Goal: Transaction & Acquisition: Purchase product/service

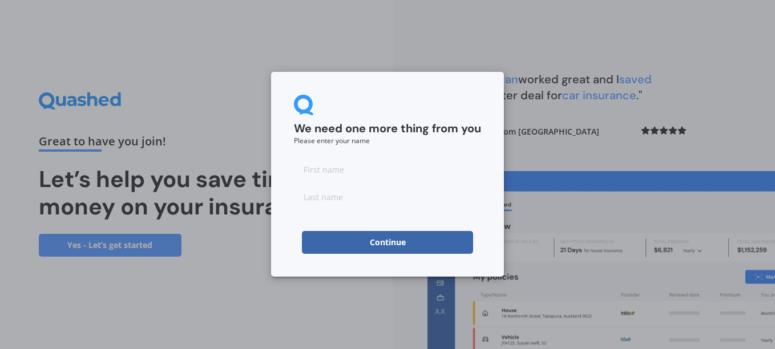
click at [387, 180] on input at bounding box center [387, 169] width 187 height 23
type input "[PERSON_NAME]"
click at [399, 236] on button "Continue" at bounding box center [387, 242] width 171 height 23
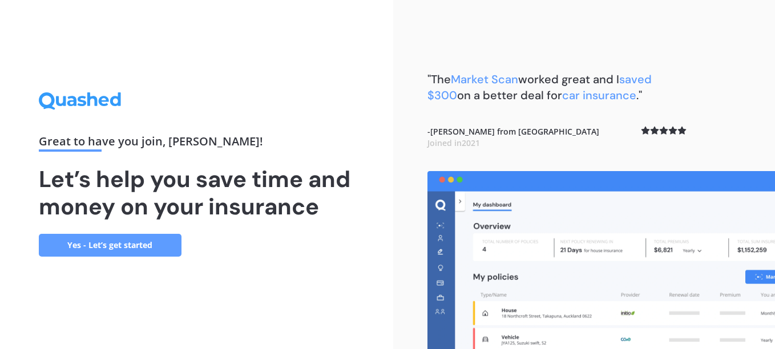
click at [139, 249] on link "Yes - Let’s get started" at bounding box center [110, 245] width 143 height 23
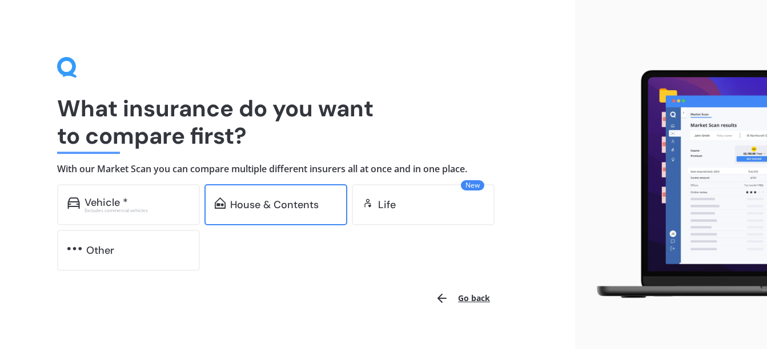
click at [260, 215] on div "House & Contents" at bounding box center [275, 204] width 143 height 41
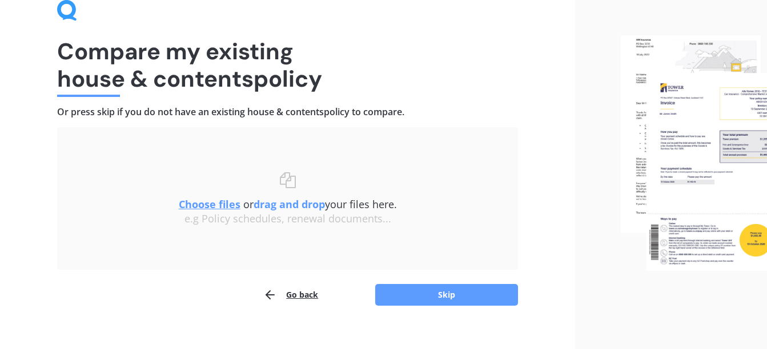
scroll to position [71, 0]
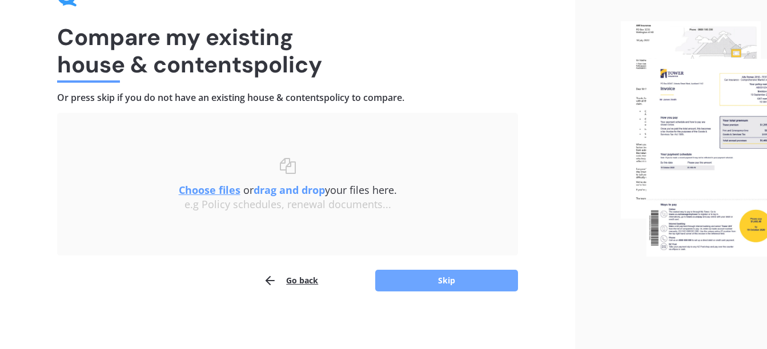
click at [446, 280] on button "Skip" at bounding box center [446, 281] width 143 height 22
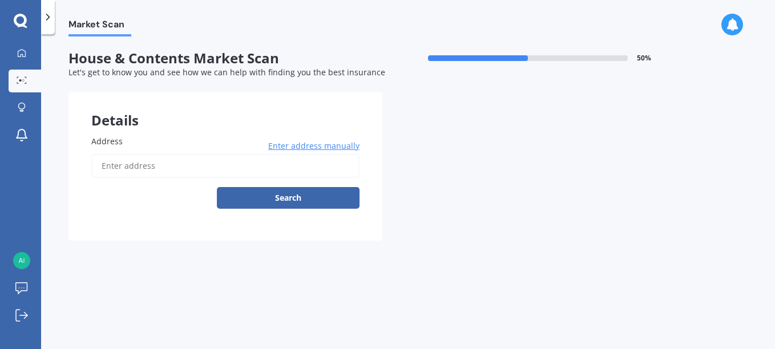
click at [177, 160] on input "Address" at bounding box center [225, 166] width 268 height 24
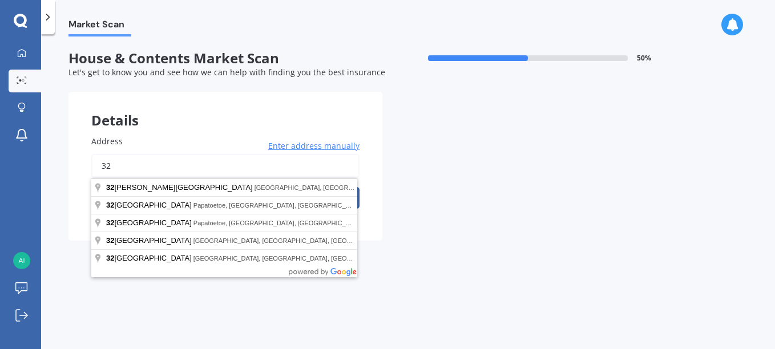
type input "3"
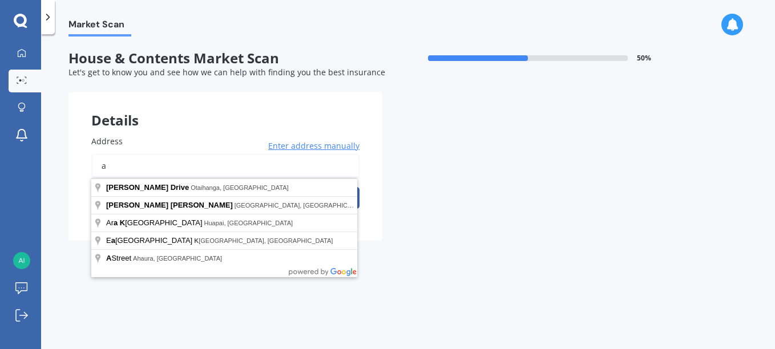
type input "a"
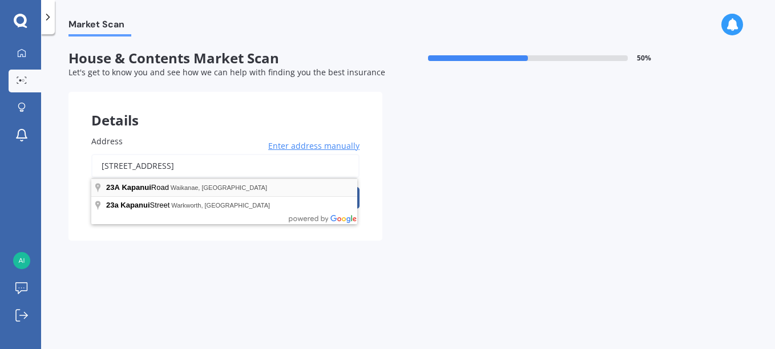
type input "[STREET_ADDRESS]"
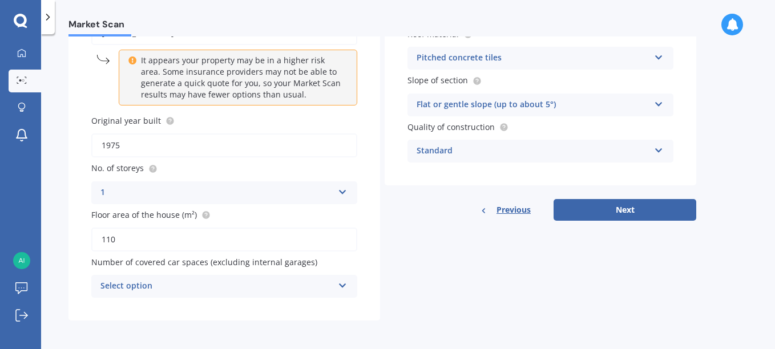
scroll to position [134, 0]
click at [297, 289] on div "Select option" at bounding box center [216, 286] width 233 height 14
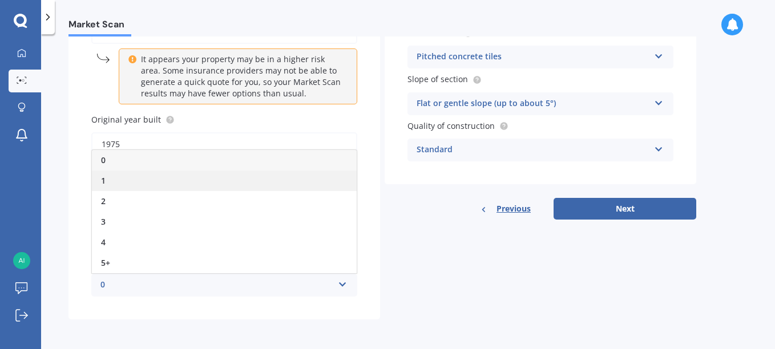
click at [124, 180] on div "1" at bounding box center [224, 181] width 265 height 21
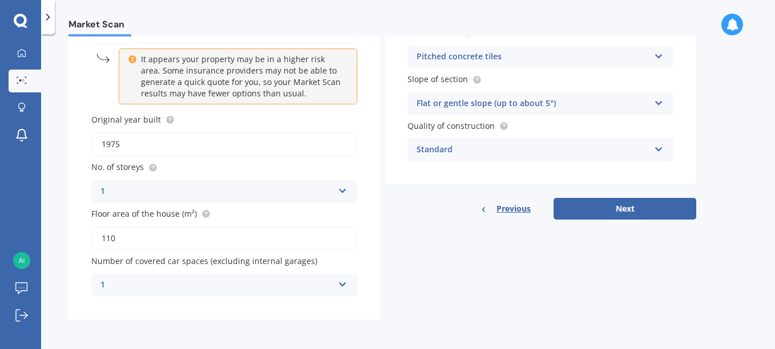
click at [278, 285] on div "1" at bounding box center [216, 286] width 233 height 14
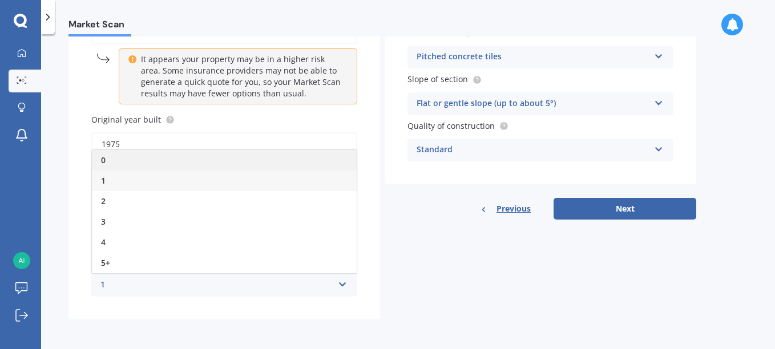
click at [151, 163] on div "0" at bounding box center [224, 160] width 265 height 21
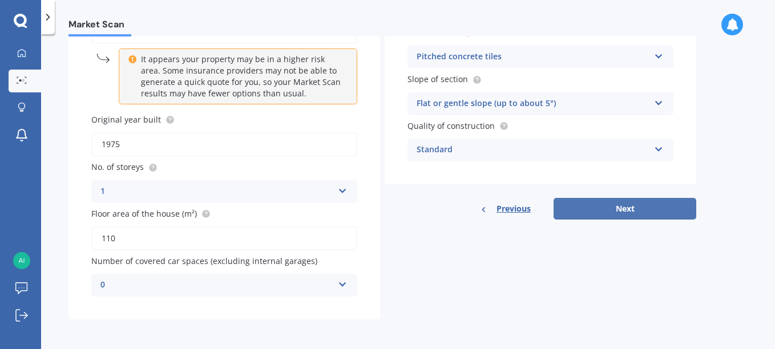
click at [670, 204] on button "Next" at bounding box center [625, 209] width 143 height 22
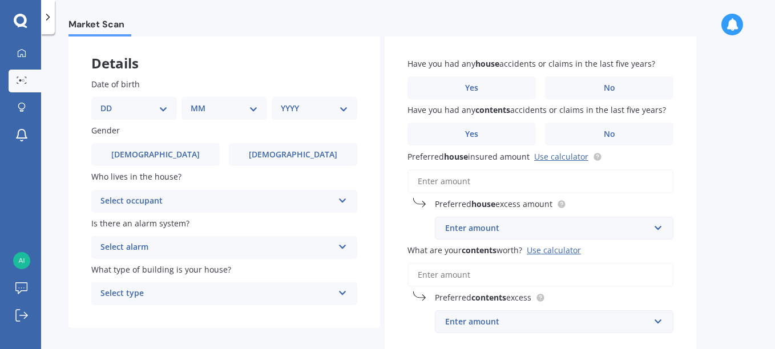
scroll to position [0, 0]
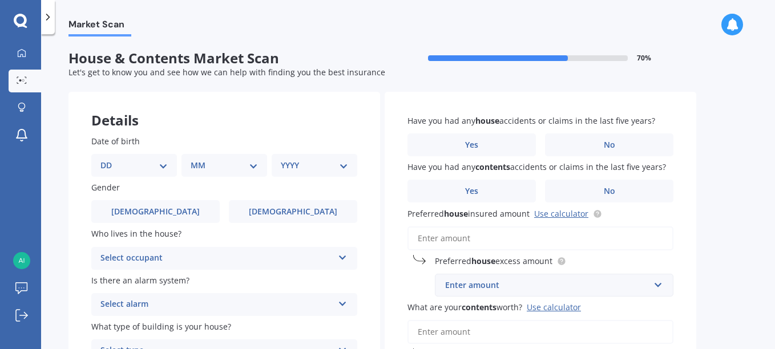
click at [155, 166] on select "DD 01 02 03 04 05 06 07 08 09 10 11 12 13 14 15 16 17 18 19 20 21 22 23 24 25 2…" at bounding box center [133, 165] width 67 height 13
select select "21"
click at [110, 159] on select "DD 01 02 03 04 05 06 07 08 09 10 11 12 13 14 15 16 17 18 19 20 21 22 23 24 25 2…" at bounding box center [133, 165] width 67 height 13
click at [263, 167] on div "MM 01 02 03 04 05 06 07 08 09 10 11 12" at bounding box center [226, 165] width 81 height 23
click at [254, 170] on select "MM 01 02 03 04 05 06 07 08 09 10 11 12" at bounding box center [226, 165] width 63 height 13
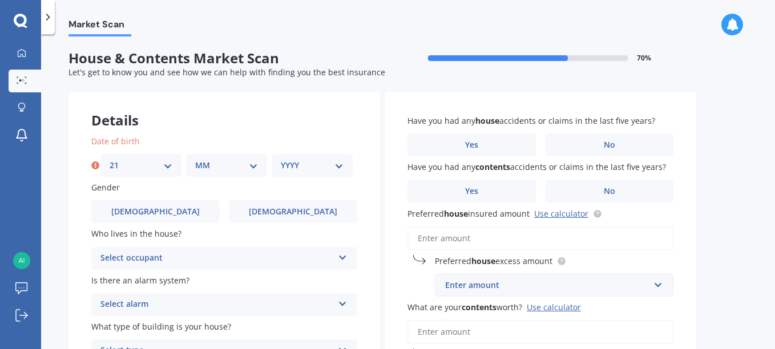
select select "03"
click at [195, 159] on select "MM 01 02 03 04 05 06 07 08 09 10 11 12" at bounding box center [226, 165] width 63 height 13
click at [327, 162] on select "YYYY 2009 2008 2007 2006 2005 2004 2003 2002 2001 2000 1999 1998 1997 1996 1995…" at bounding box center [312, 165] width 63 height 13
select select "1990"
click at [281, 159] on select "YYYY 2009 2008 2007 2006 2005 2004 2003 2002 2001 2000 1999 1998 1997 1996 1995…" at bounding box center [312, 165] width 63 height 13
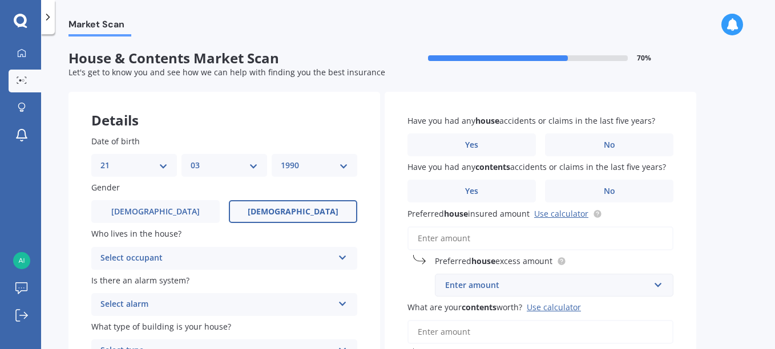
click at [291, 215] on span "[DEMOGRAPHIC_DATA]" at bounding box center [293, 212] width 91 height 10
click at [0, 0] on input "[DEMOGRAPHIC_DATA]" at bounding box center [0, 0] width 0 height 0
click at [276, 213] on label "[DEMOGRAPHIC_DATA]" at bounding box center [293, 211] width 128 height 23
click at [0, 0] on input "[DEMOGRAPHIC_DATA]" at bounding box center [0, 0] width 0 height 0
click at [273, 272] on div "Date of birth DD 01 02 03 04 05 06 07 08 09 10 11 12 13 14 15 16 17 18 19 20 21…" at bounding box center [225, 248] width 312 height 273
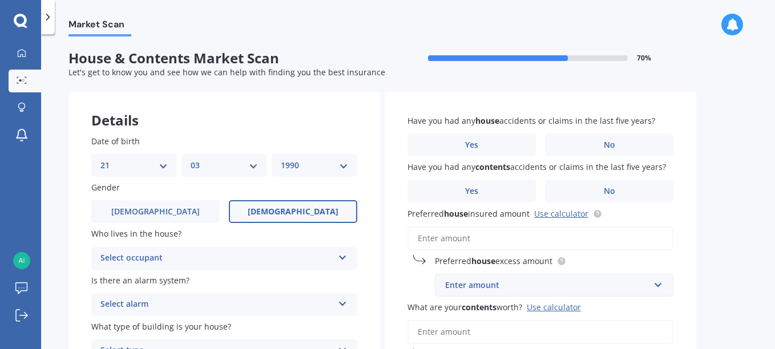
click at [264, 261] on div "Select occupant" at bounding box center [216, 259] width 233 height 14
click at [179, 284] on div "Owner" at bounding box center [224, 281] width 265 height 21
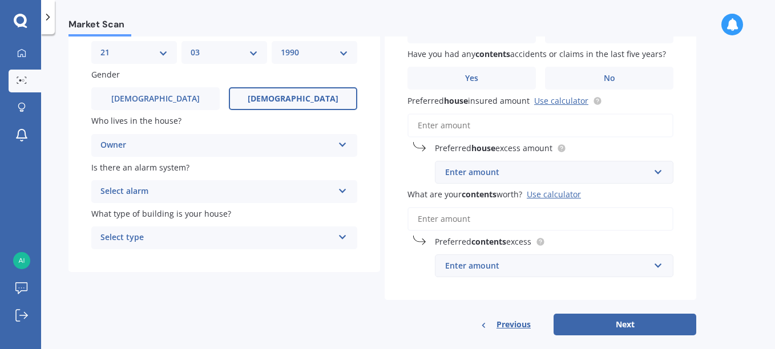
scroll to position [129, 0]
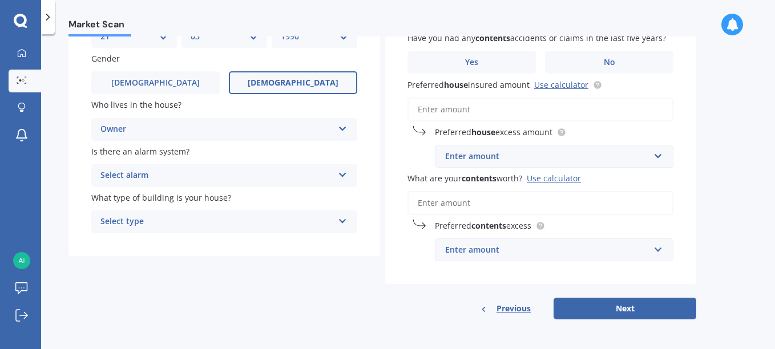
click at [180, 178] on div "Select alarm" at bounding box center [216, 176] width 233 height 14
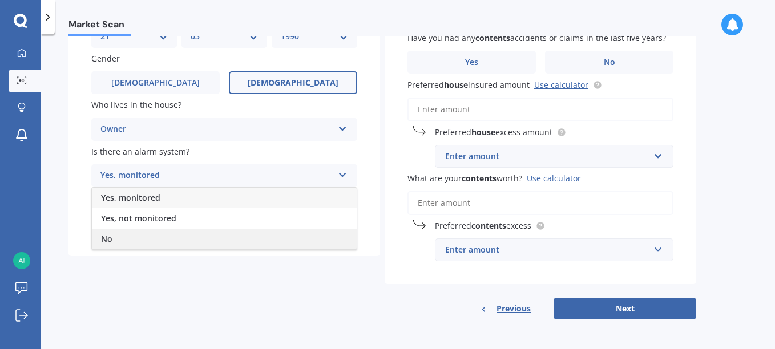
click at [114, 234] on div "No" at bounding box center [224, 239] width 265 height 21
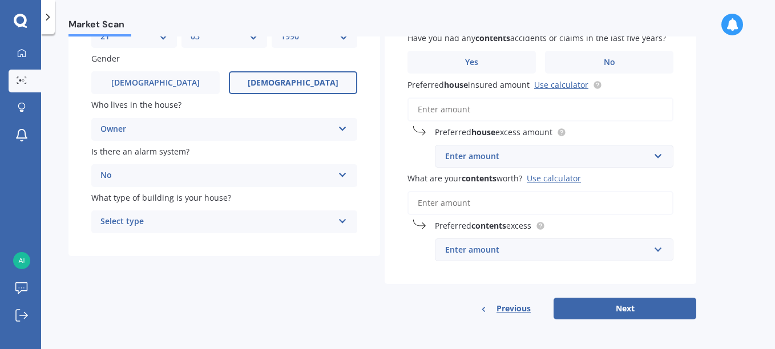
click at [174, 217] on div "Select type" at bounding box center [216, 222] width 233 height 14
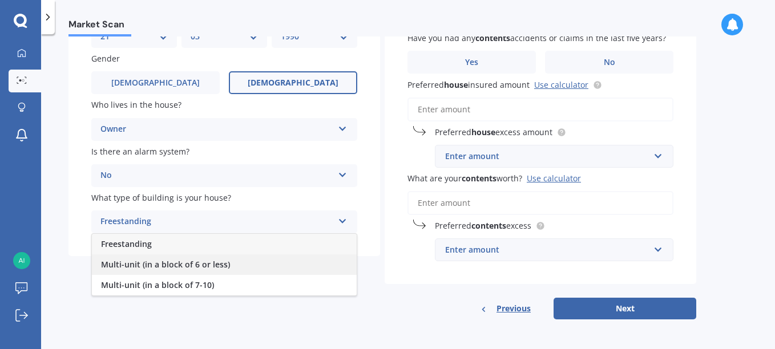
click at [168, 263] on span "Multi-unit (in a block of 6 or less)" at bounding box center [165, 264] width 129 height 11
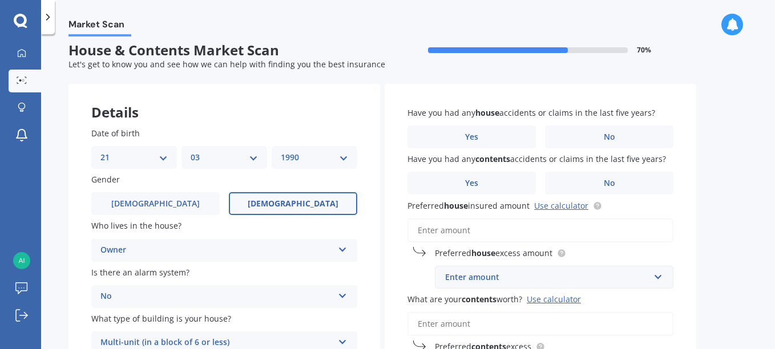
scroll to position [9, 0]
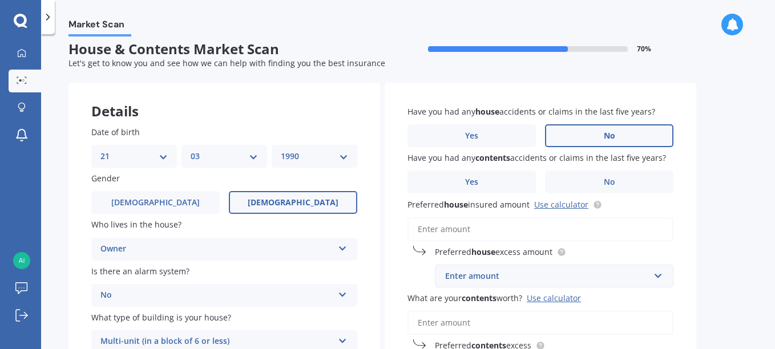
click at [630, 130] on label "No" at bounding box center [609, 135] width 128 height 23
click at [0, 0] on input "No" at bounding box center [0, 0] width 0 height 0
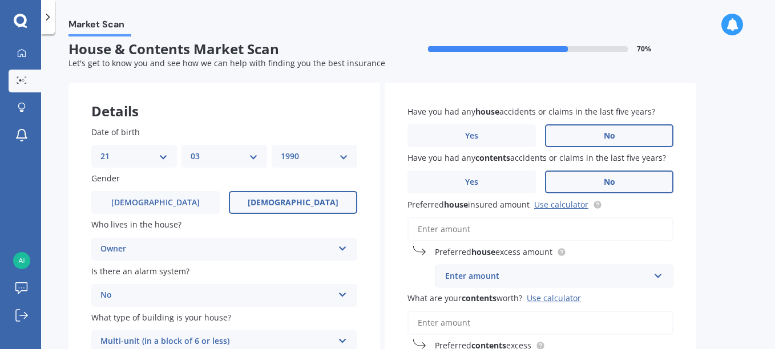
click at [603, 179] on label "No" at bounding box center [609, 182] width 128 height 23
click at [0, 0] on input "No" at bounding box center [0, 0] width 0 height 0
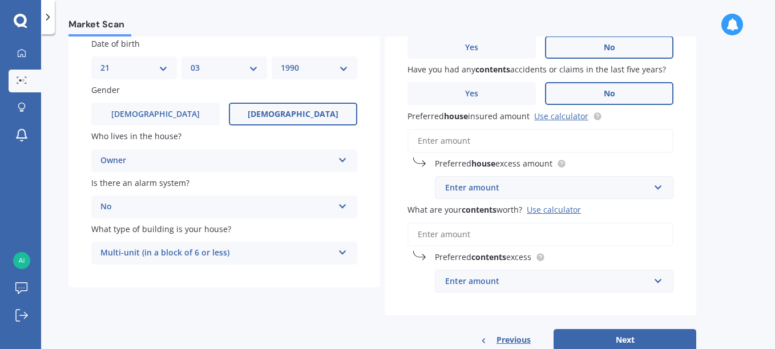
scroll to position [116, 0]
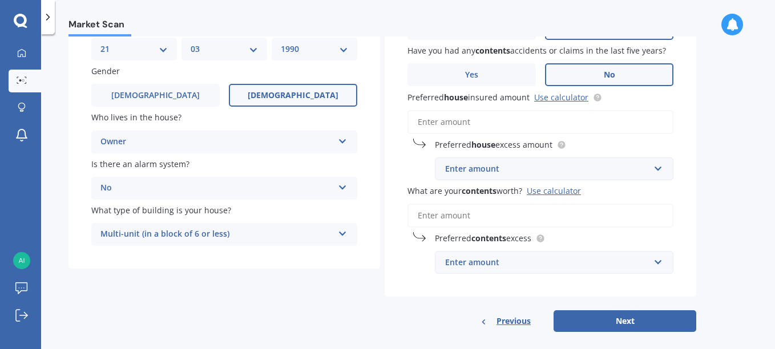
click at [486, 124] on input "Preferred house insured amount Use calculator" at bounding box center [541, 122] width 266 height 24
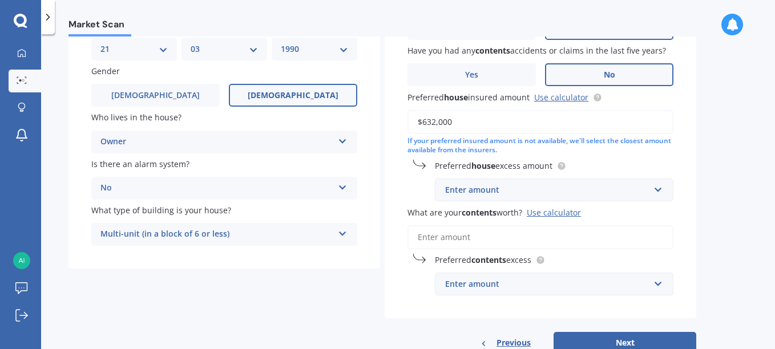
scroll to position [151, 0]
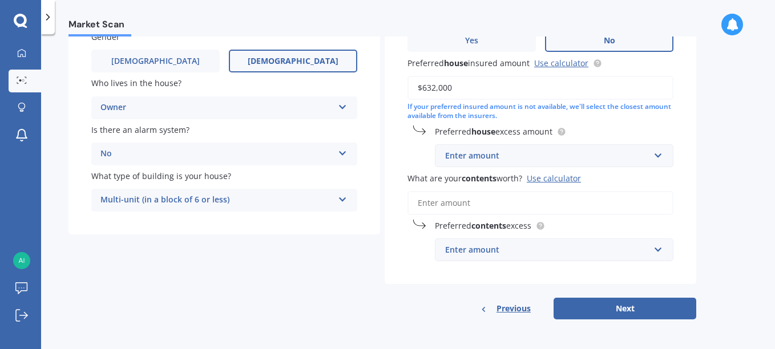
type input "$632,000"
click at [734, 199] on div "Market Scan House & Contents Market Scan 70 % Let's get to know you and see how…" at bounding box center [408, 194] width 734 height 315
click at [644, 156] on div "Enter amount" at bounding box center [547, 156] width 204 height 13
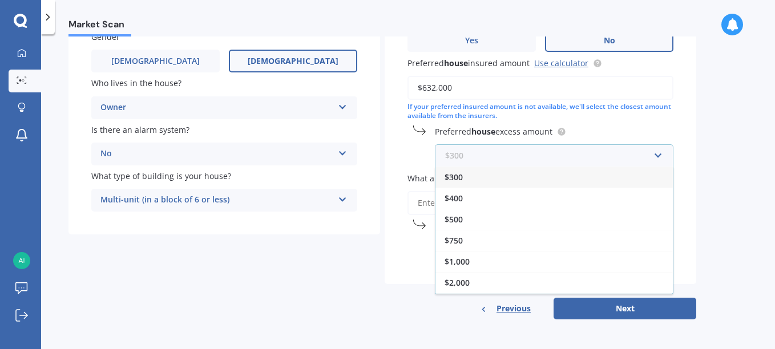
click at [644, 156] on input "text" at bounding box center [550, 156] width 228 height 22
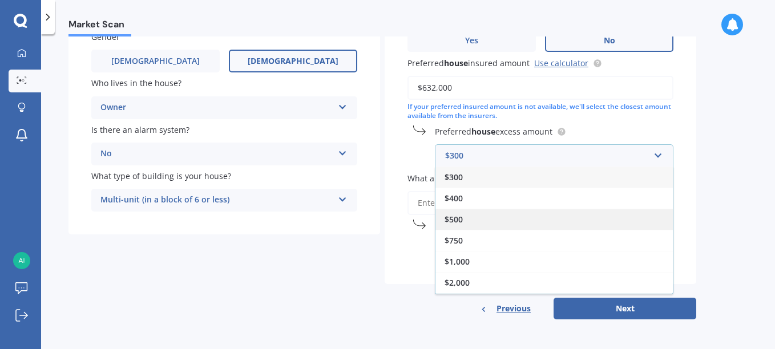
click at [462, 216] on span "$500" at bounding box center [454, 219] width 18 height 11
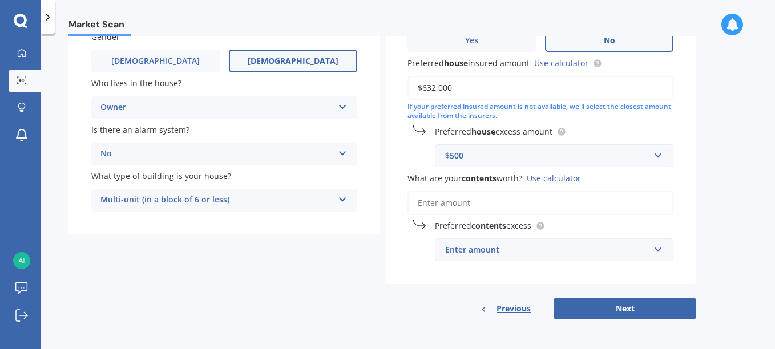
click at [571, 209] on input "What are your contents worth? Use calculator" at bounding box center [541, 203] width 266 height 24
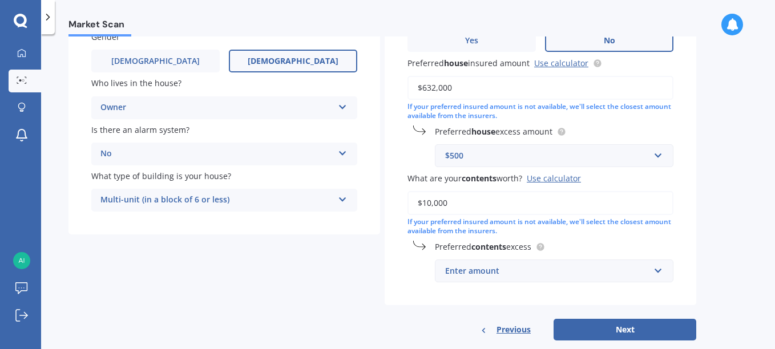
scroll to position [172, 0]
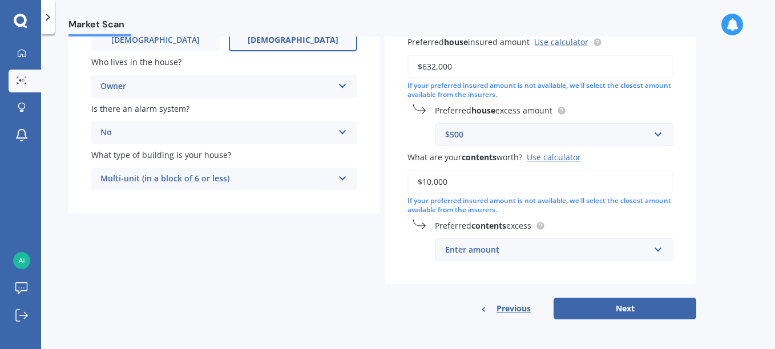
type input "$10,000"
click at [658, 251] on input "text" at bounding box center [550, 250] width 228 height 22
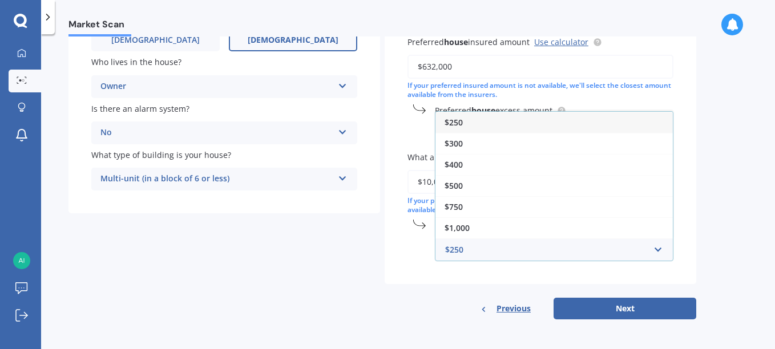
click at [498, 127] on div "$250" at bounding box center [554, 122] width 237 height 21
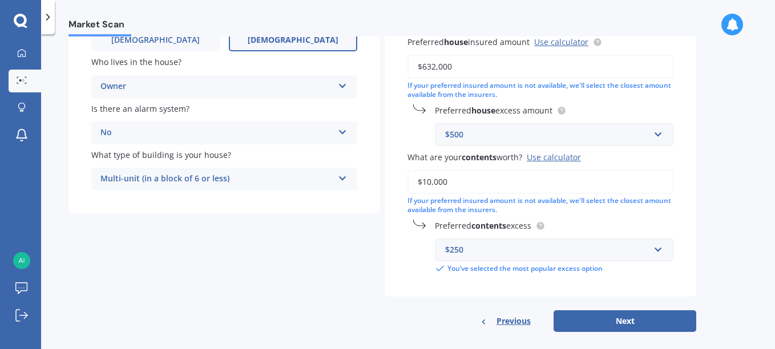
scroll to position [184, 0]
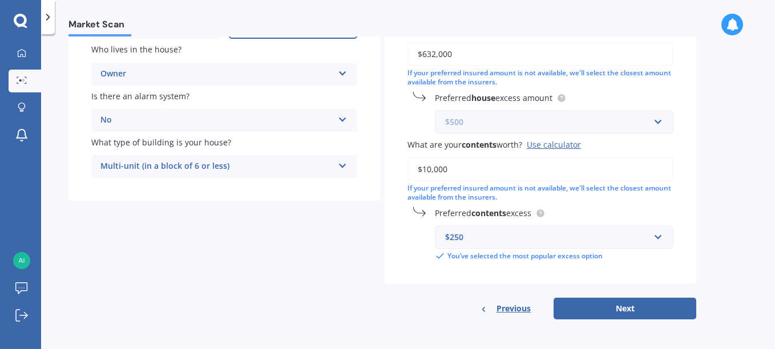
click at [654, 126] on input "text" at bounding box center [550, 122] width 228 height 22
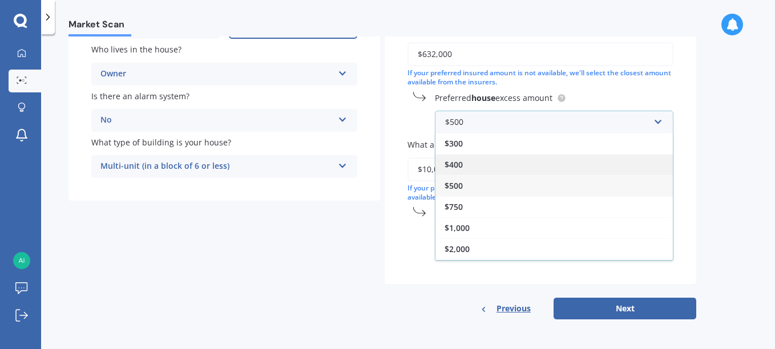
click at [534, 169] on div "$400" at bounding box center [554, 164] width 237 height 21
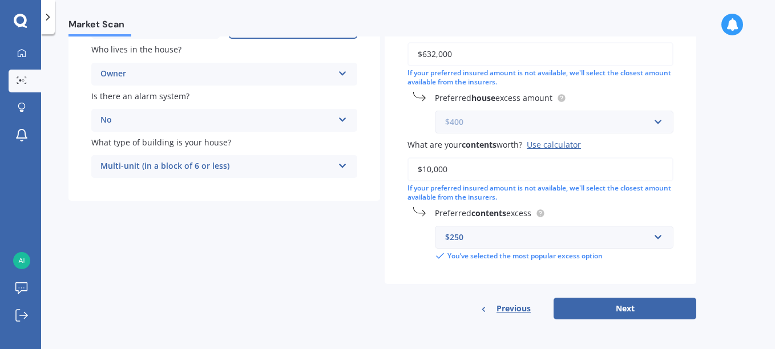
click at [659, 127] on input "text" at bounding box center [550, 122] width 228 height 22
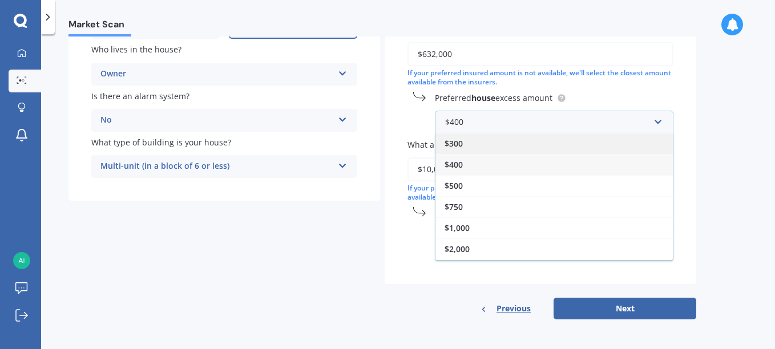
click at [535, 151] on div "$300" at bounding box center [554, 143] width 237 height 21
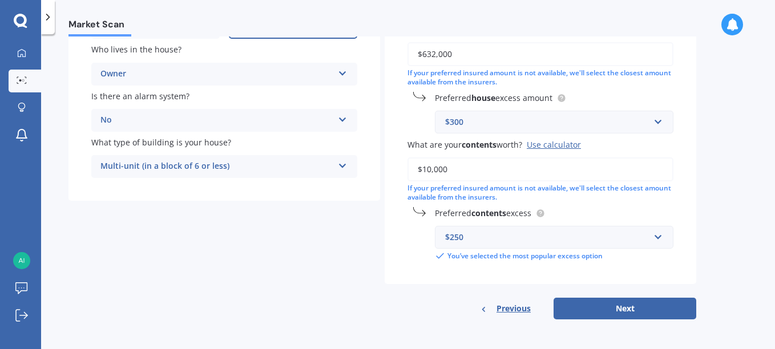
click at [598, 126] on div "$300" at bounding box center [547, 122] width 204 height 13
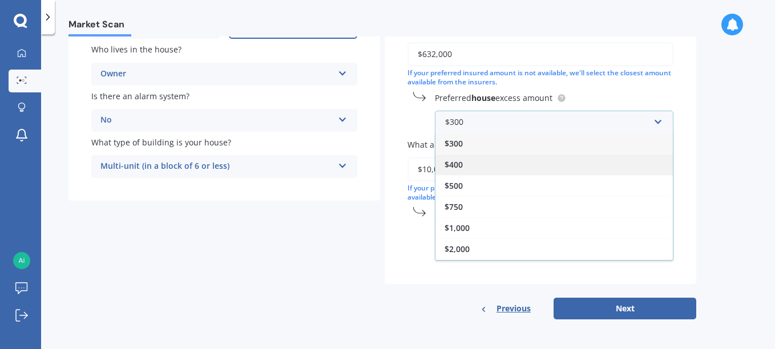
click at [480, 166] on div "$400" at bounding box center [554, 164] width 237 height 21
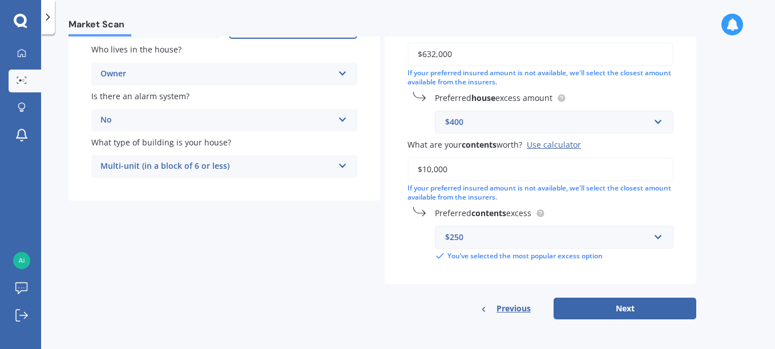
click at [644, 306] on button "Next" at bounding box center [625, 309] width 143 height 22
select select "21"
select select "03"
select select "1990"
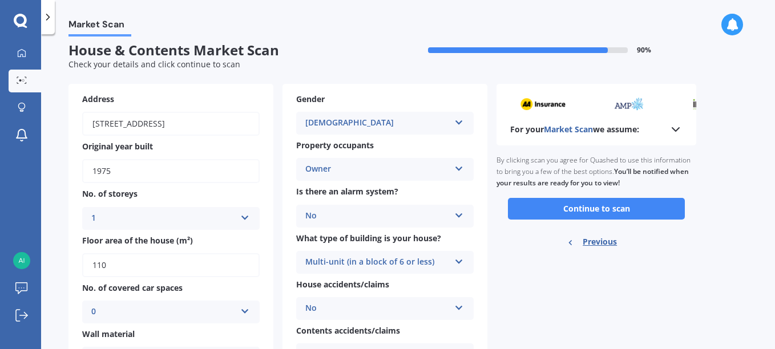
scroll to position [6, 0]
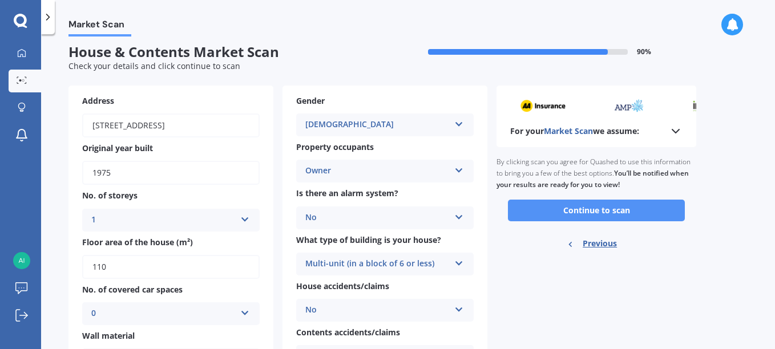
click at [603, 215] on button "Continue to scan" at bounding box center [596, 211] width 177 height 22
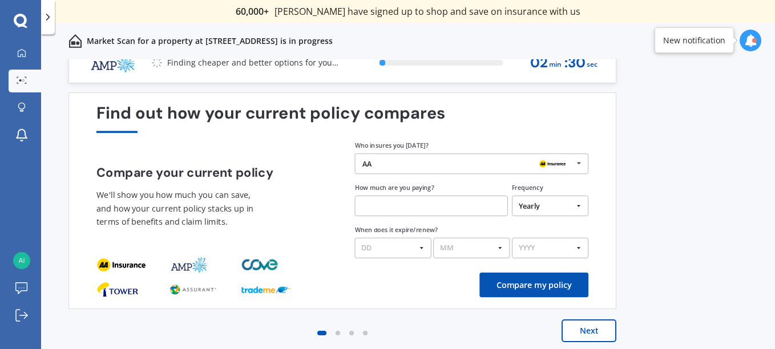
scroll to position [22, 0]
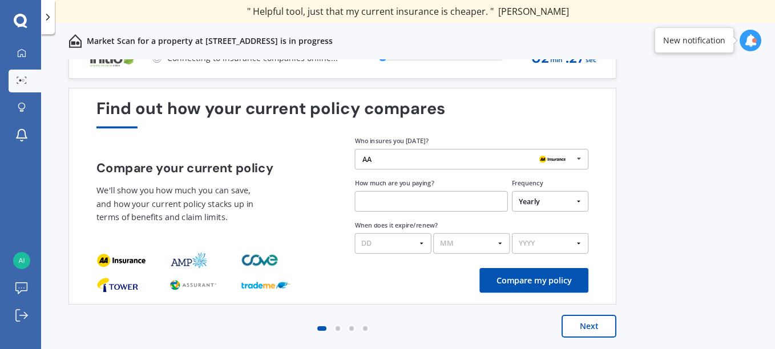
click at [562, 155] on img at bounding box center [552, 160] width 33 height 13
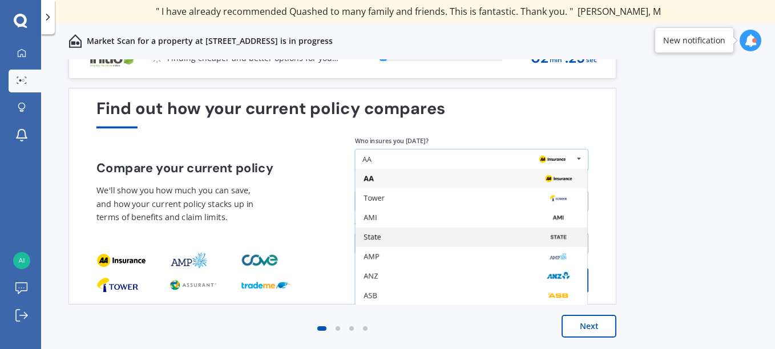
click at [425, 239] on div "State" at bounding box center [471, 237] width 215 height 8
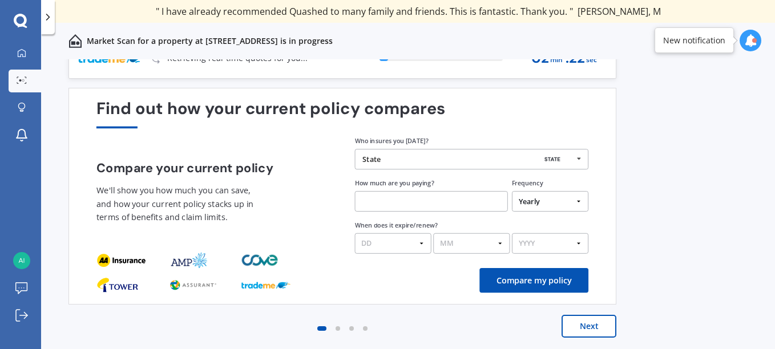
click at [477, 155] on div "State" at bounding box center [467, 159] width 211 height 8
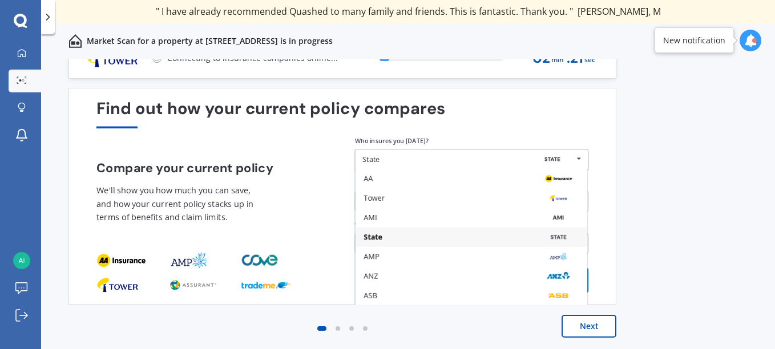
click at [715, 138] on div "Previous 60,000+ Kiwis have signed up to shop and save on insurance with us " H…" at bounding box center [408, 216] width 734 height 315
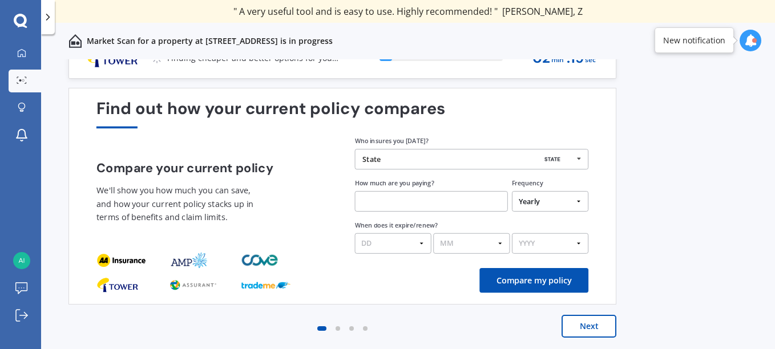
click at [597, 325] on button "Next" at bounding box center [589, 326] width 55 height 23
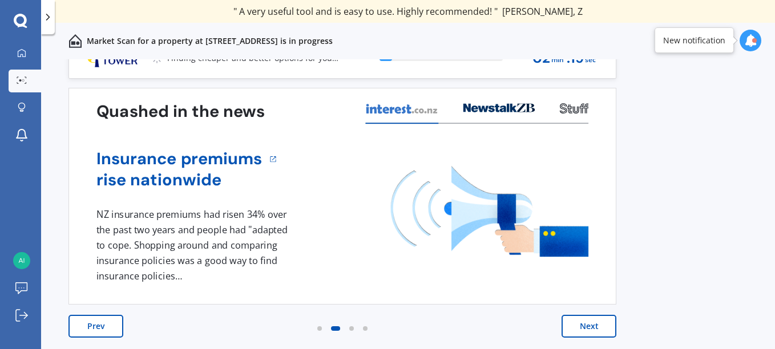
scroll to position [0, 0]
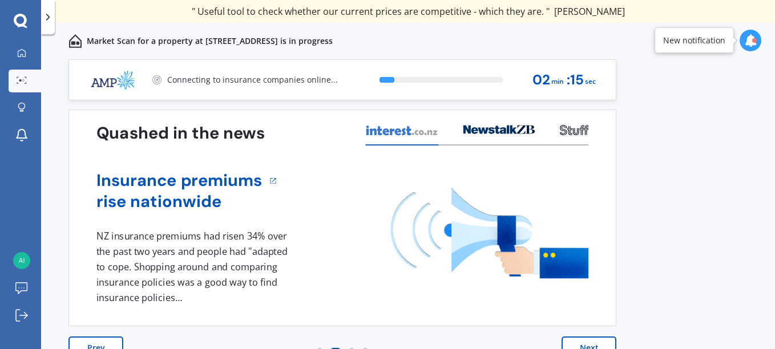
click at [595, 344] on button "Next" at bounding box center [589, 348] width 55 height 23
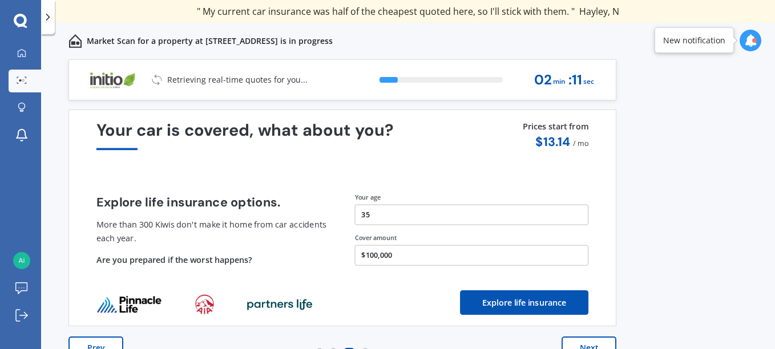
click at [595, 344] on button "Next" at bounding box center [589, 348] width 55 height 23
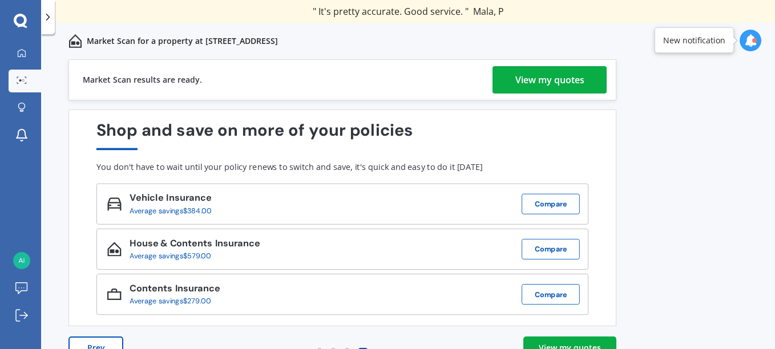
click at [524, 81] on div "View my quotes" at bounding box center [549, 79] width 69 height 27
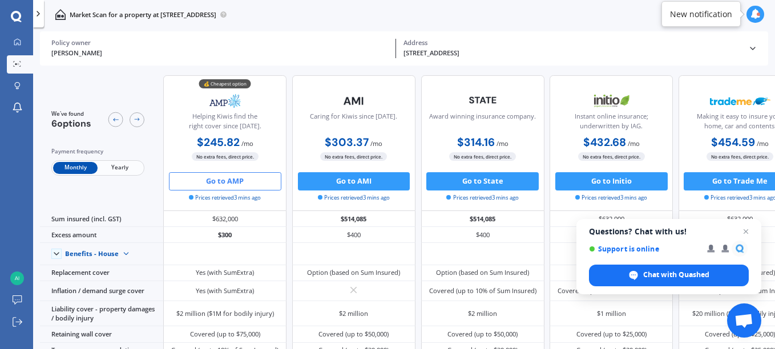
click at [248, 178] on button "Go to AMP" at bounding box center [225, 181] width 112 height 18
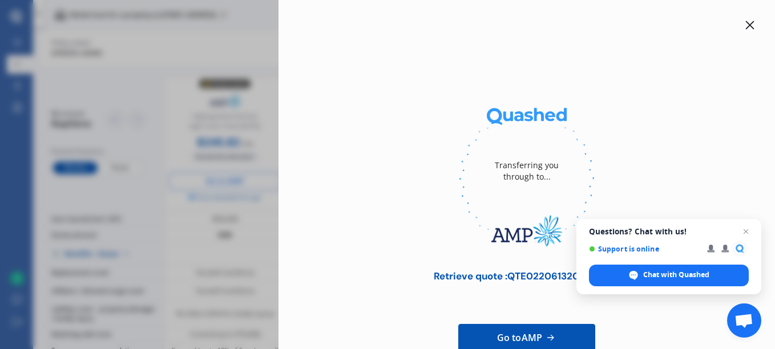
click at [531, 341] on span "Go to AMP" at bounding box center [519, 338] width 45 height 14
click at [746, 21] on icon at bounding box center [750, 25] width 9 height 9
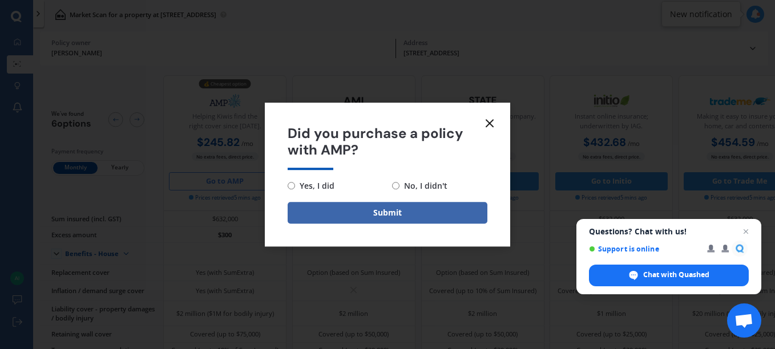
click at [489, 124] on line at bounding box center [489, 123] width 7 height 7
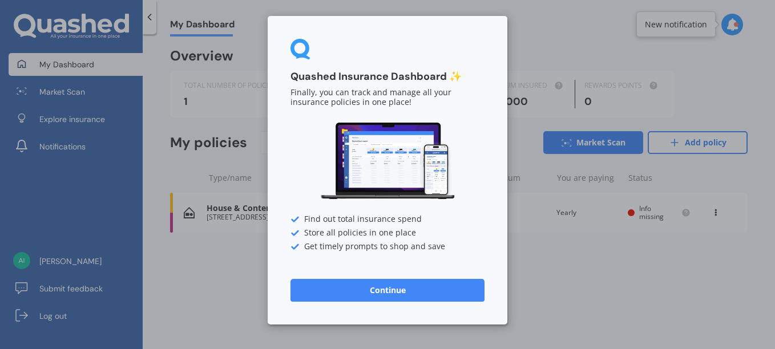
click at [255, 266] on div "Quashed Insurance Dashboard ✨ Finally, you can track and manage all your insura…" at bounding box center [387, 174] width 775 height 349
click at [429, 292] on button "Continue" at bounding box center [388, 290] width 194 height 23
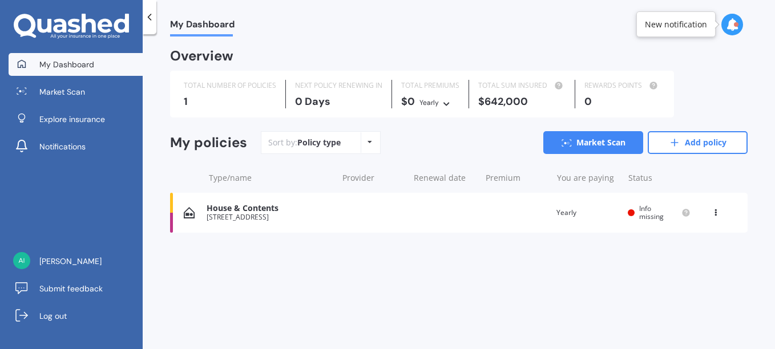
click at [306, 206] on div "House & Contents" at bounding box center [269, 209] width 125 height 10
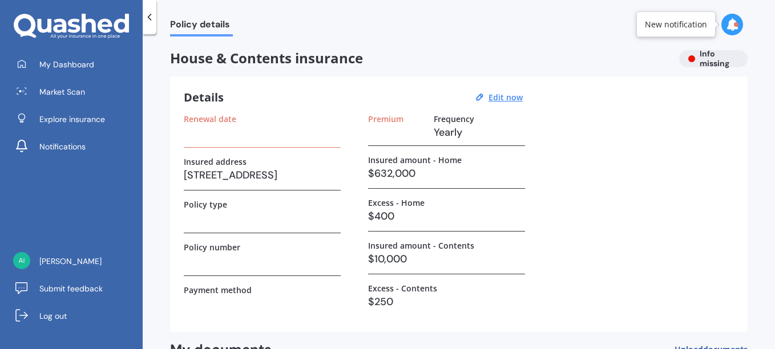
click at [699, 61] on div "House & Contents insurance Info missing" at bounding box center [459, 58] width 578 height 17
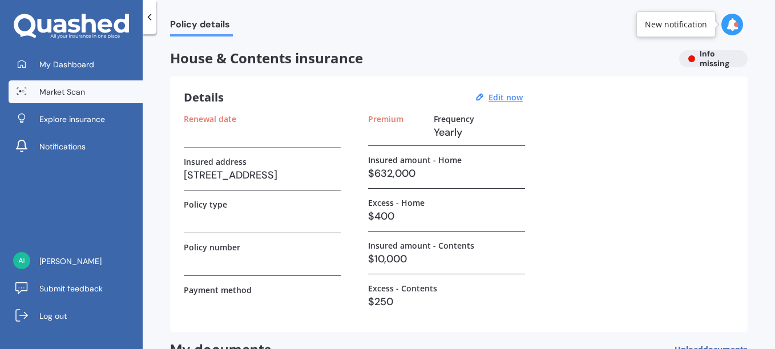
click at [64, 88] on span "Market Scan" at bounding box center [62, 91] width 46 height 11
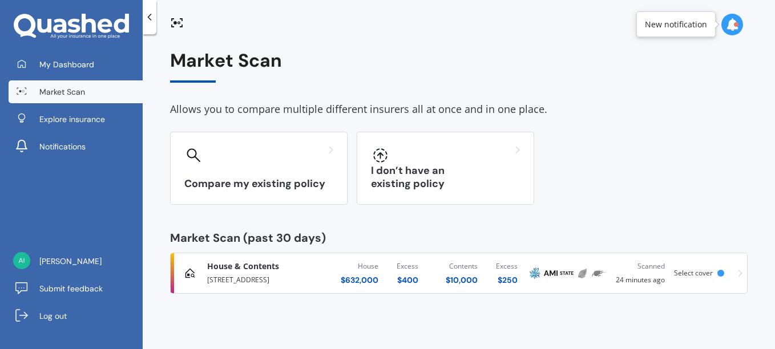
click at [623, 269] on div "Scanned" at bounding box center [640, 266] width 49 height 11
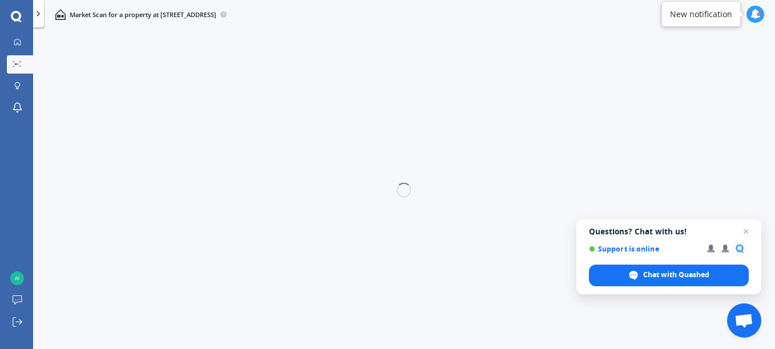
click at [747, 228] on span "Open chat" at bounding box center [746, 232] width 14 height 14
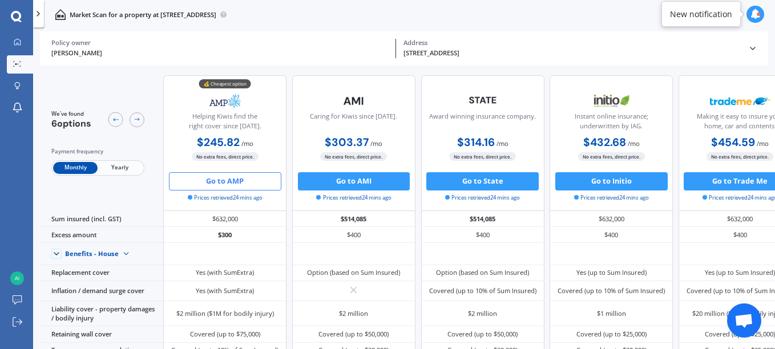
click at [237, 182] on button "Go to AMP" at bounding box center [225, 181] width 112 height 18
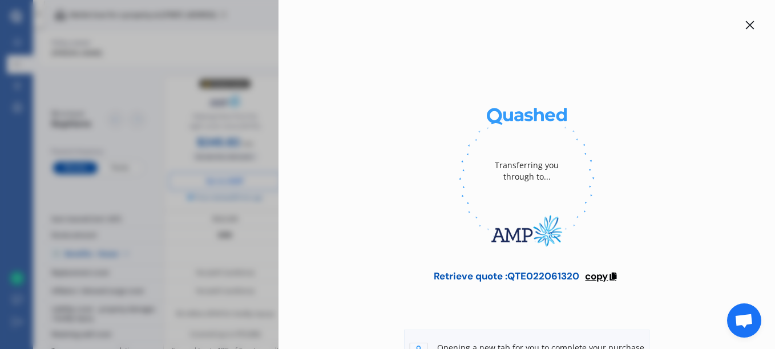
drag, startPoint x: 506, startPoint y: 278, endPoint x: 591, endPoint y: 277, distance: 85.6
click at [562, 276] on div "Retrieve quote : QTE022061320" at bounding box center [507, 276] width 146 height 11
click at [591, 277] on span "copy" at bounding box center [596, 276] width 23 height 13
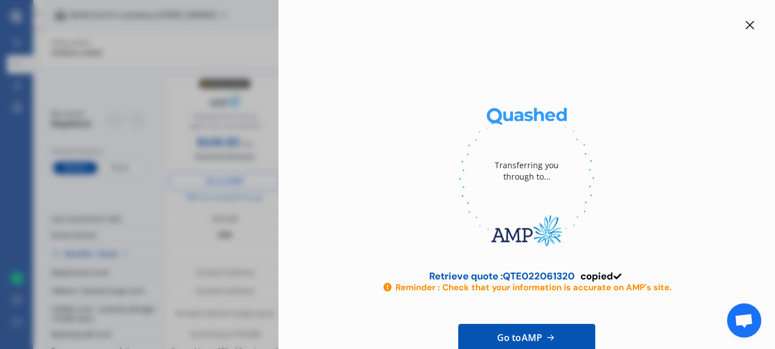
click at [746, 25] on icon at bounding box center [750, 25] width 9 height 9
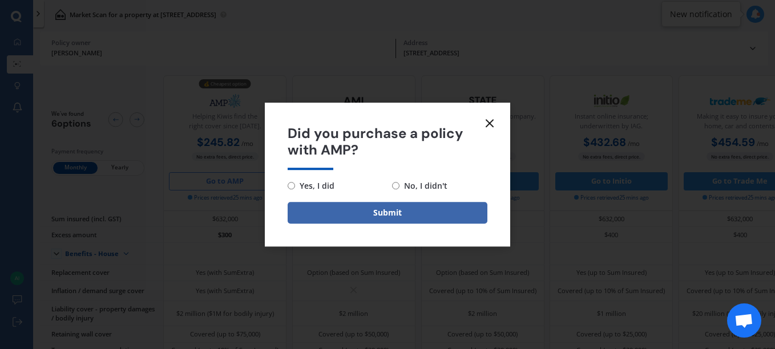
click at [396, 188] on input "No, I didn't" at bounding box center [395, 185] width 7 height 7
radio input "true"
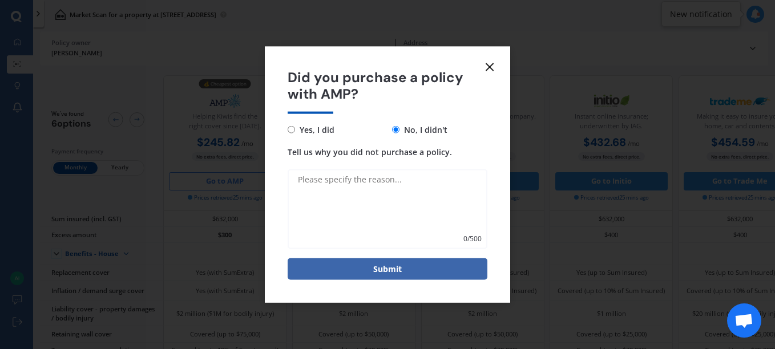
click at [491, 67] on icon at bounding box center [490, 68] width 14 height 14
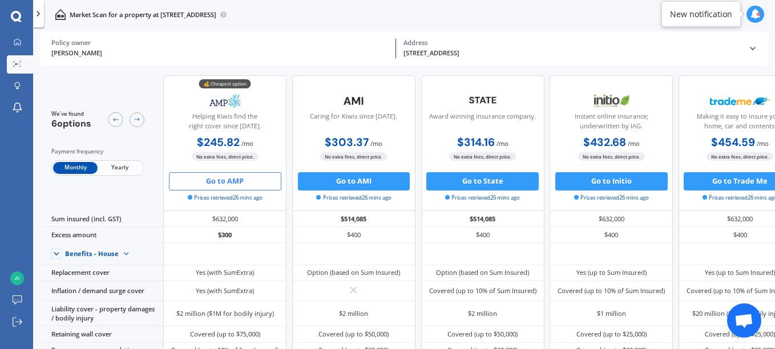
click at [760, 50] on div "[PERSON_NAME] Policy owner [STREET_ADDRESS] 5036 Address Policy owner [PERSON_N…" at bounding box center [404, 48] width 728 height 34
click at [757, 50] on icon at bounding box center [752, 48] width 9 height 9
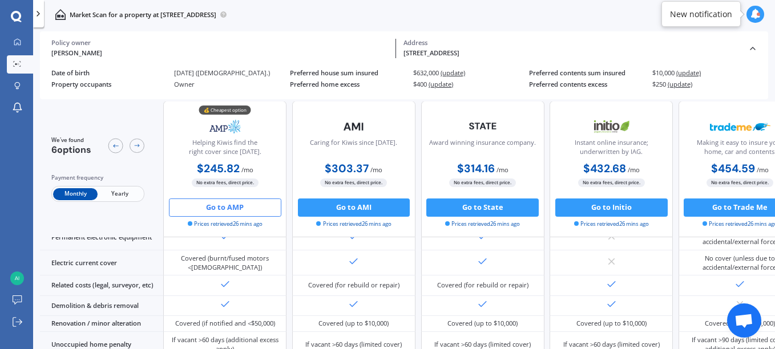
scroll to position [410, 0]
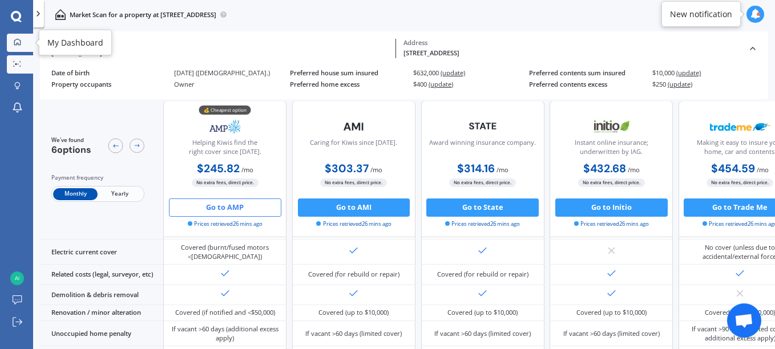
click at [13, 40] on div at bounding box center [17, 42] width 14 height 9
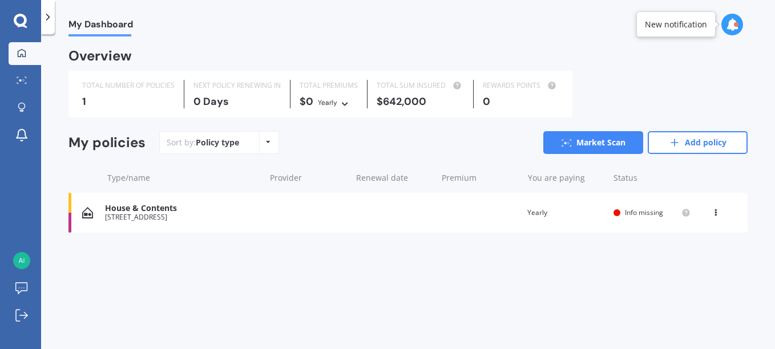
click at [136, 211] on div "House & Contents" at bounding box center [182, 209] width 154 height 10
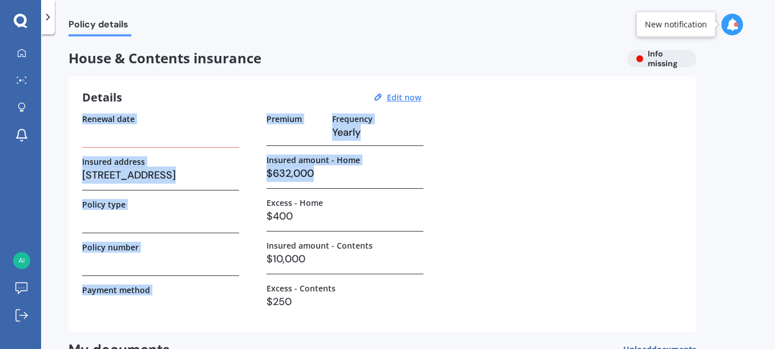
drag, startPoint x: 769, startPoint y: 103, endPoint x: 777, endPoint y: 166, distance: 63.3
click at [775, 166] on html "My Dashboard Market Scan Explore insurance Notifications [PERSON_NAME] Submit f…" at bounding box center [387, 174] width 775 height 349
drag, startPoint x: 775, startPoint y: 166, endPoint x: 709, endPoint y: 168, distance: 65.7
click at [709, 168] on div "Policy details House & Contents insurance Info missing Details Edit now Renewal…" at bounding box center [408, 194] width 734 height 315
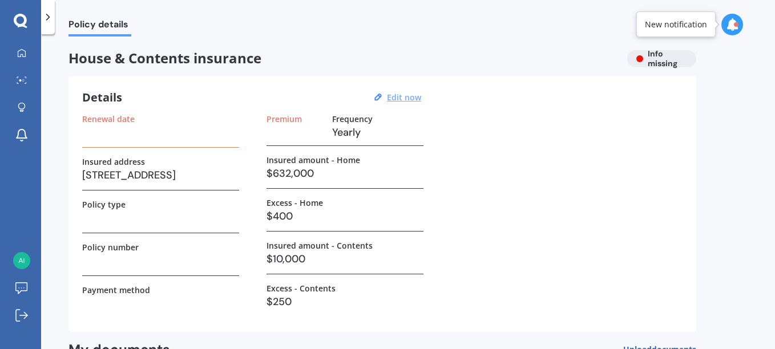
click at [403, 95] on u "Edit now" at bounding box center [404, 97] width 34 height 11
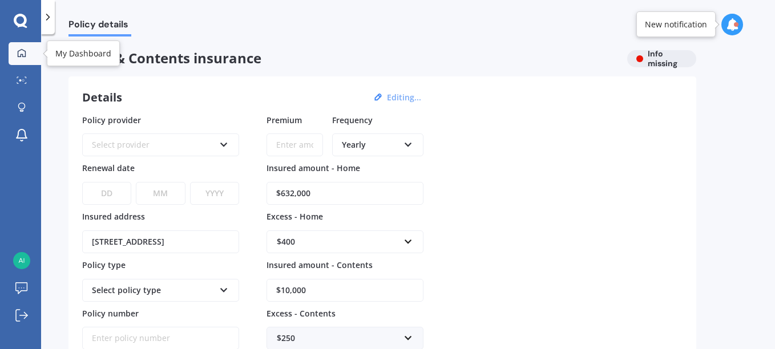
click at [20, 54] on icon at bounding box center [21, 53] width 9 height 9
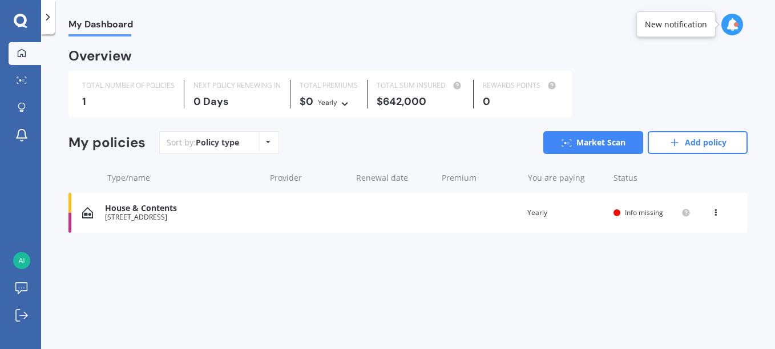
click at [711, 217] on div "View option View policy Delete" at bounding box center [717, 212] width 34 height 11
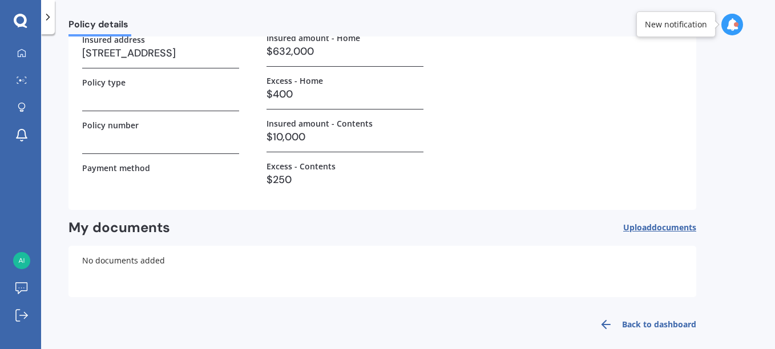
scroll to position [132, 0]
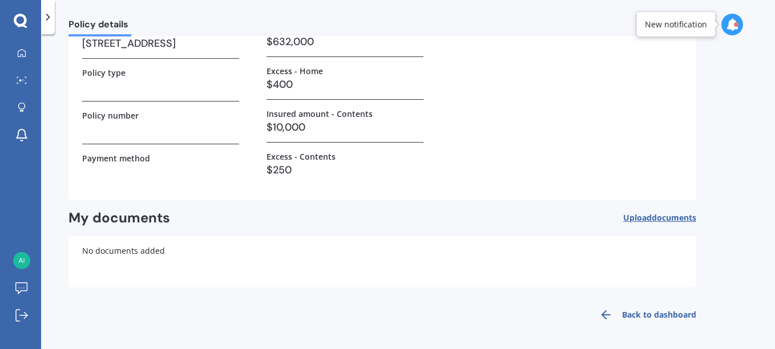
click at [656, 308] on link "Back to dashboard" at bounding box center [645, 314] width 104 height 27
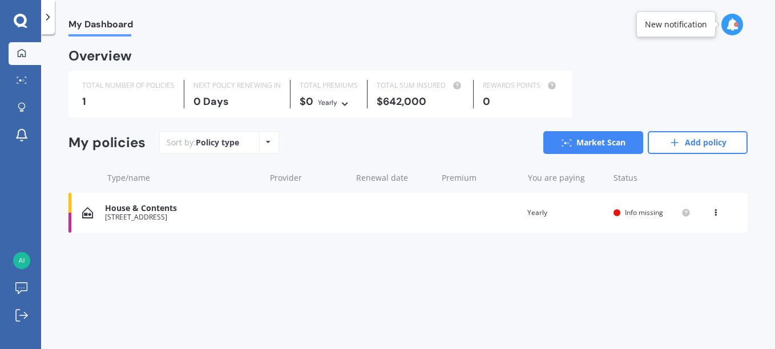
click at [713, 213] on icon at bounding box center [716, 210] width 8 height 7
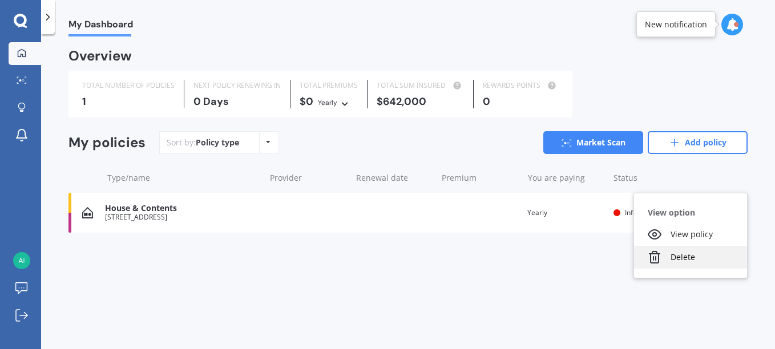
click at [681, 256] on div "Delete" at bounding box center [690, 257] width 113 height 23
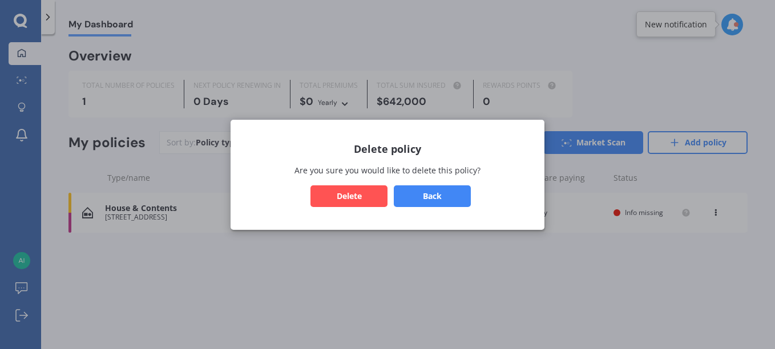
click at [378, 195] on button "Delete" at bounding box center [349, 196] width 77 height 22
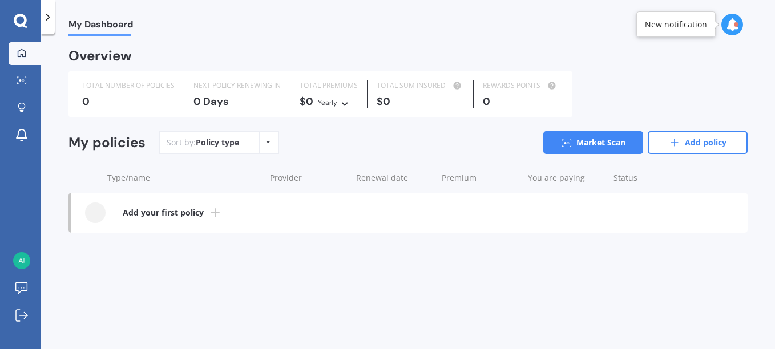
click at [300, 255] on div "Overview TOTAL NUMBER OF POLICIES 0 NEXT POLICY RENEWING [DATE] TOTAL PREMIUMS …" at bounding box center [408, 153] width 679 height 206
click at [449, 252] on div "Overview TOTAL NUMBER OF POLICIES 0 NEXT POLICY RENEWING [DATE] TOTAL PREMIUMS …" at bounding box center [408, 153] width 679 height 206
click at [190, 215] on b "Add your first policy" at bounding box center [163, 212] width 81 height 11
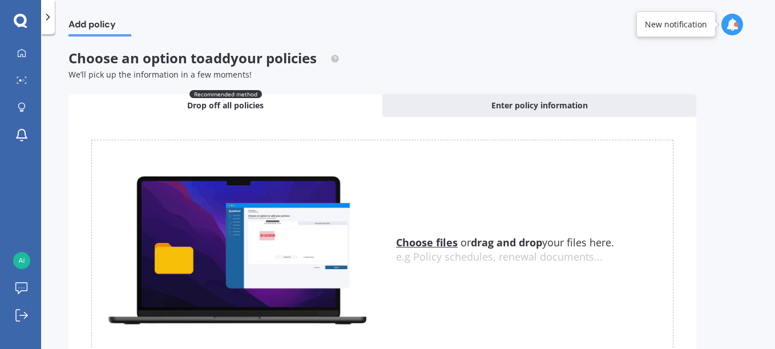
drag, startPoint x: 768, startPoint y: 56, endPoint x: 769, endPoint y: 124, distance: 67.9
click at [769, 124] on div "Add policy Choose an option to add your policies We’ll pick up the information …" at bounding box center [408, 194] width 734 height 315
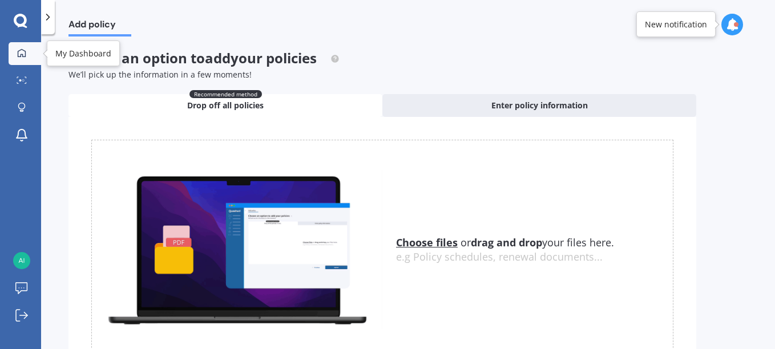
click at [25, 46] on link "My Dashboard" at bounding box center [25, 53] width 33 height 23
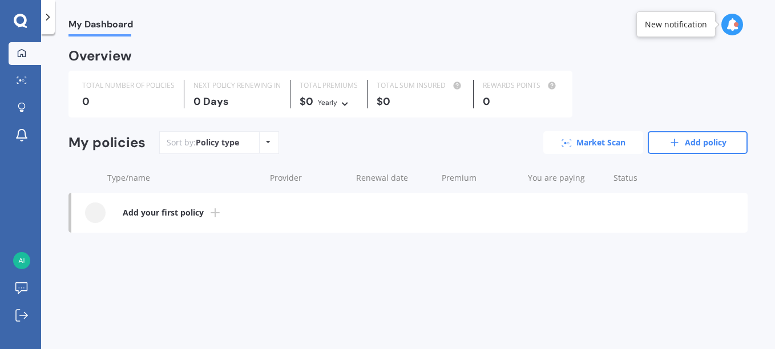
click at [581, 142] on link "Market Scan" at bounding box center [593, 142] width 100 height 23
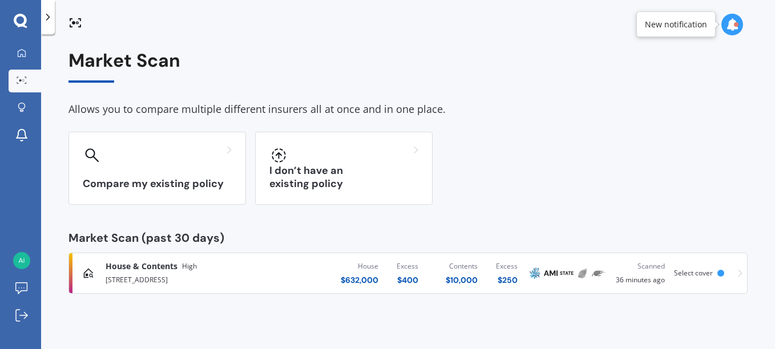
click at [739, 272] on icon at bounding box center [740, 273] width 5 height 8
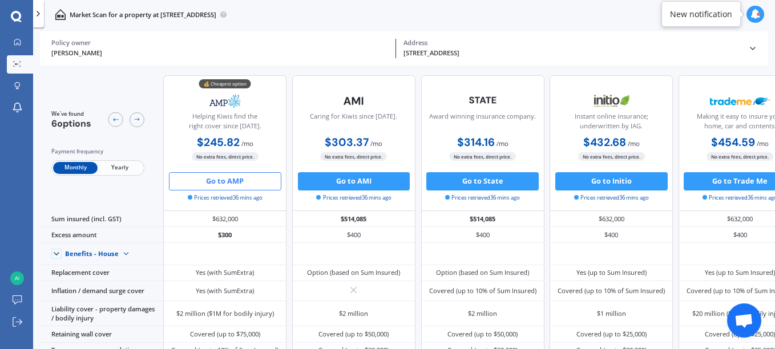
click at [754, 49] on polyline at bounding box center [753, 48] width 5 height 2
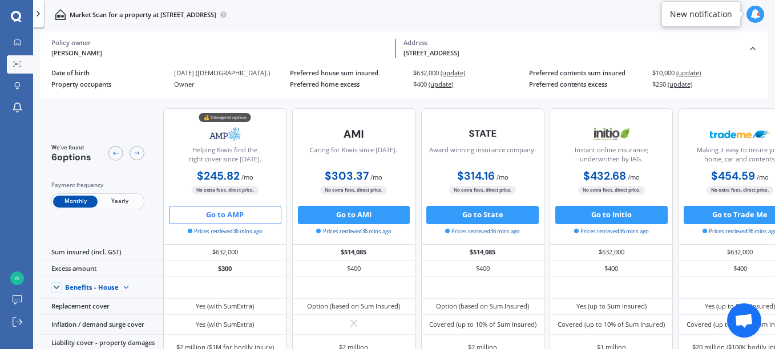
click at [673, 57] on div "[STREET_ADDRESS]" at bounding box center [572, 54] width 337 height 10
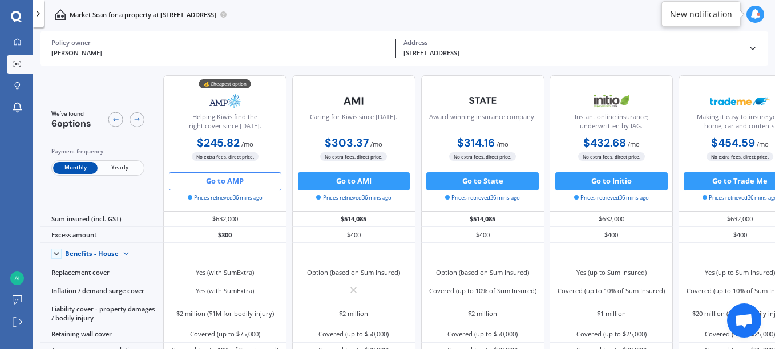
click at [673, 57] on div "[STREET_ADDRESS]" at bounding box center [572, 54] width 337 height 10
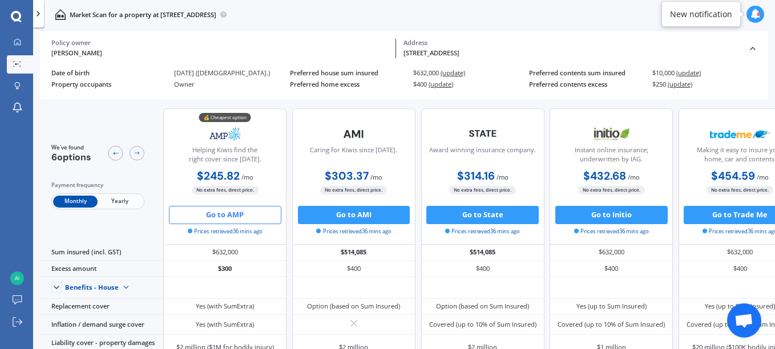
click at [156, 63] on div "[PERSON_NAME] Policy owner [STREET_ADDRESS] Address" at bounding box center [404, 48] width 706 height 34
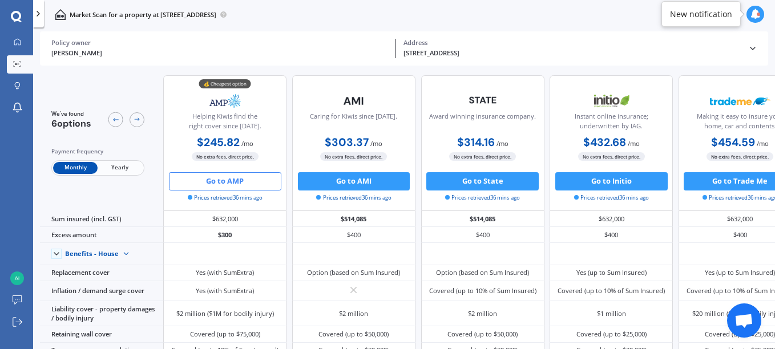
click at [480, 41] on div "Address" at bounding box center [572, 43] width 337 height 8
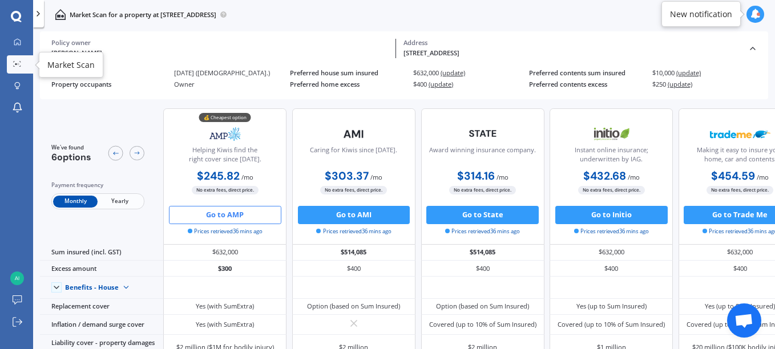
click at [15, 64] on icon at bounding box center [17, 64] width 8 height 6
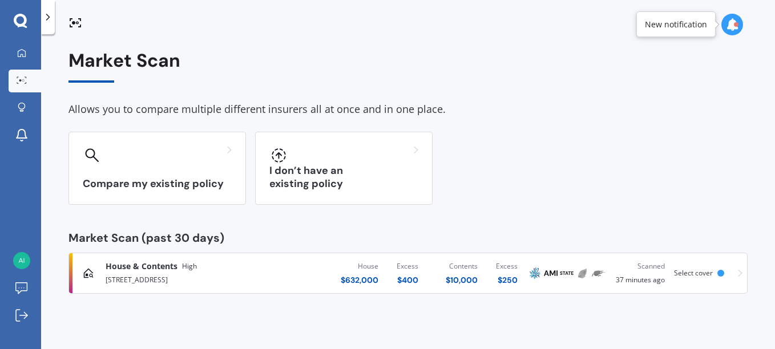
drag, startPoint x: 235, startPoint y: 265, endPoint x: 554, endPoint y: 143, distance: 341.9
click at [554, 143] on div "Compare my existing policy I don’t have an existing policy" at bounding box center [408, 168] width 679 height 73
click at [27, 268] on div at bounding box center [21, 261] width 17 height 18
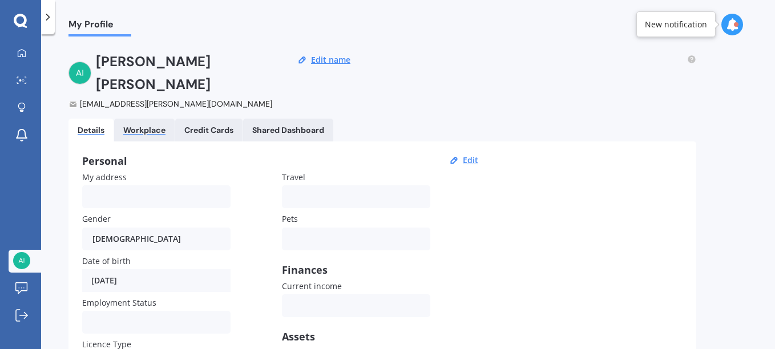
click at [165, 126] on div "Workplace" at bounding box center [144, 131] width 42 height 10
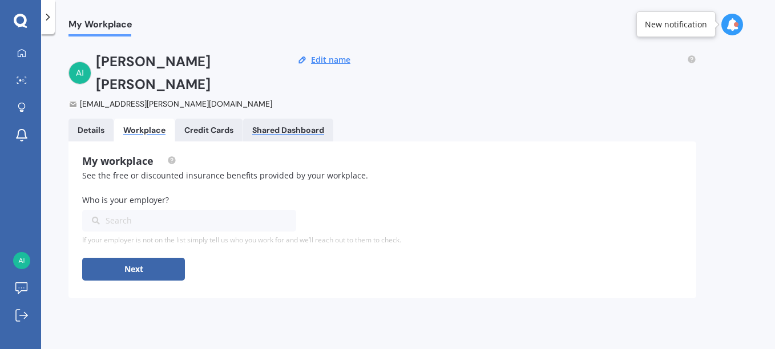
click at [273, 126] on div "Shared Dashboard" at bounding box center [288, 131] width 72 height 10
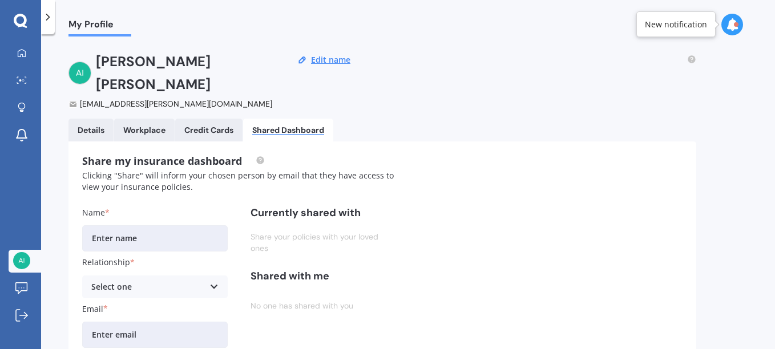
click at [727, 24] on icon at bounding box center [732, 24] width 13 height 13
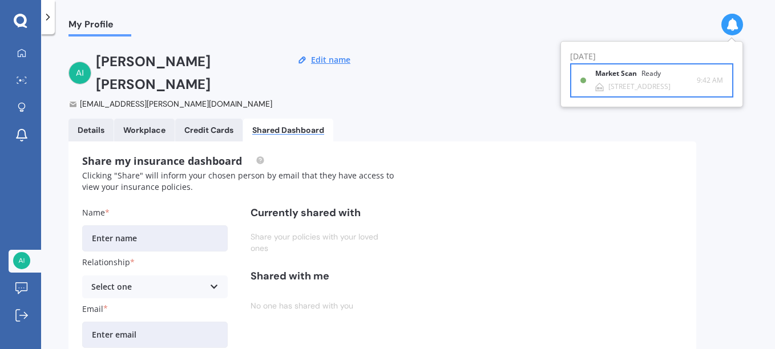
click at [670, 87] on div "[STREET_ADDRESS]" at bounding box center [640, 87] width 62 height 8
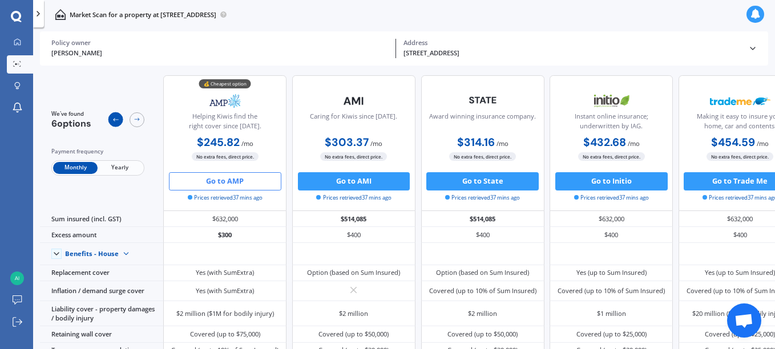
click at [118, 120] on icon at bounding box center [115, 119] width 5 height 3
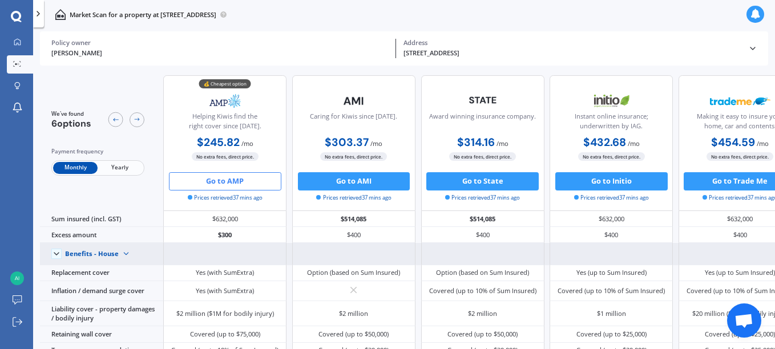
click at [119, 254] on img at bounding box center [126, 254] width 15 height 15
click at [110, 269] on span "Benefits - House" at bounding box center [100, 270] width 54 height 9
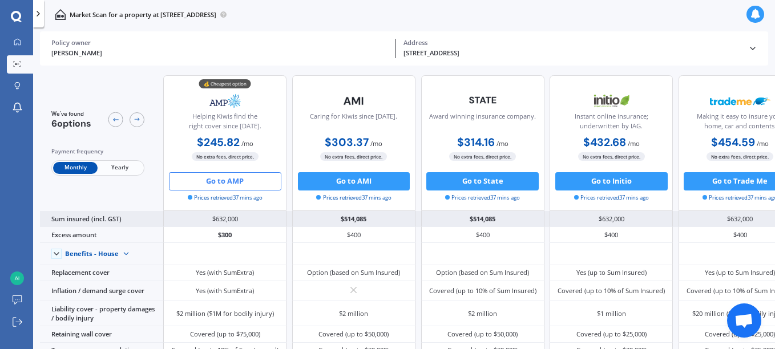
click at [112, 220] on div "Sum insured (incl. GST)" at bounding box center [101, 219] width 123 height 16
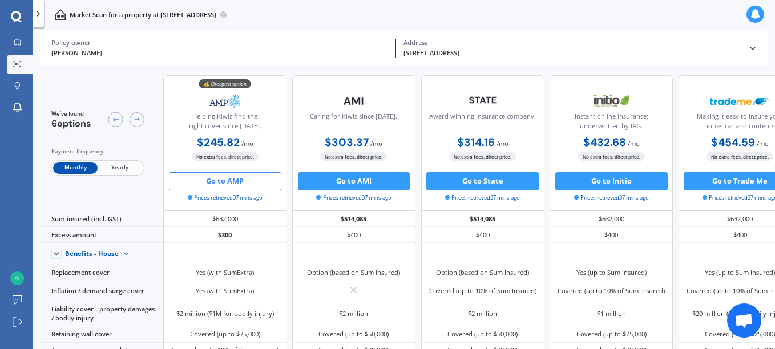
click at [41, 19] on div at bounding box center [38, 13] width 11 height 27
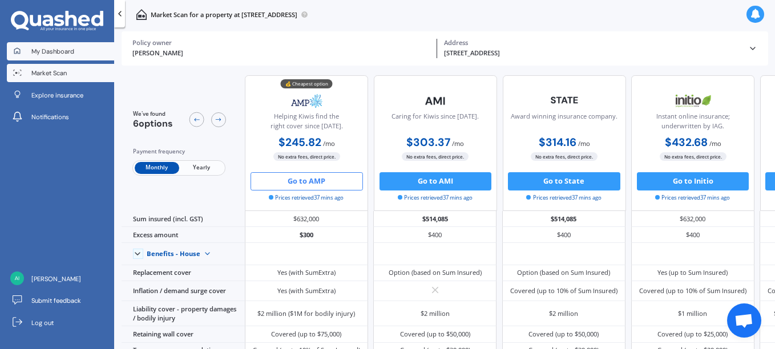
click at [61, 57] on link "My Dashboard" at bounding box center [60, 51] width 107 height 18
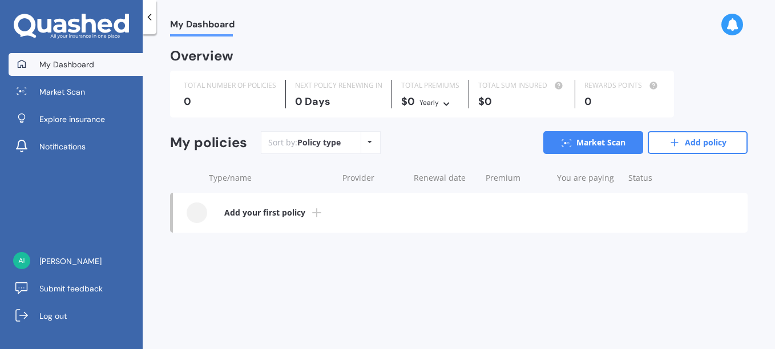
click at [408, 217] on link "Add your first policy" at bounding box center [460, 213] width 575 height 40
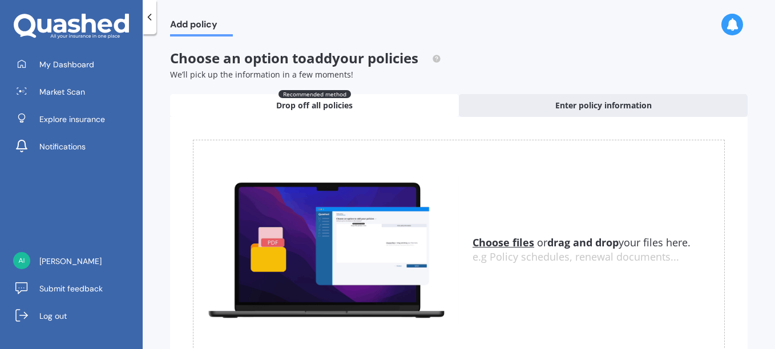
click at [158, 17] on div "Add policy" at bounding box center [194, 18] width 76 height 37
click at [152, 17] on icon at bounding box center [149, 16] width 11 height 11
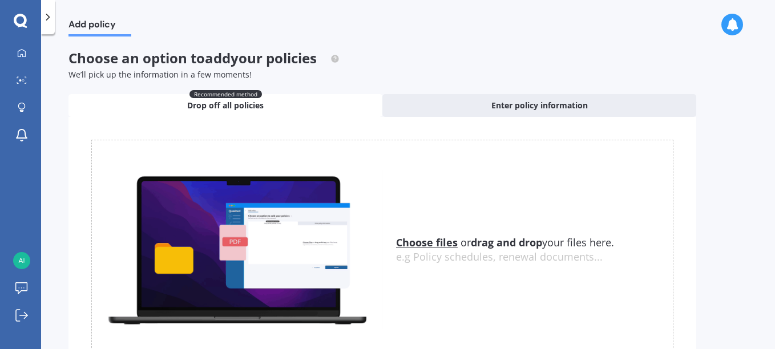
click at [46, 19] on icon at bounding box center [47, 16] width 11 height 11
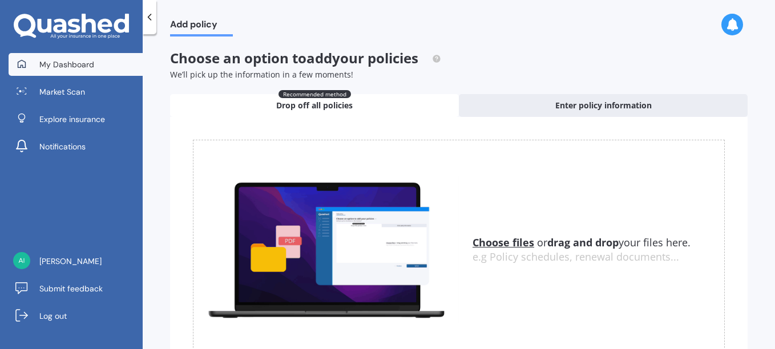
click at [34, 62] on link "My Dashboard" at bounding box center [76, 64] width 134 height 23
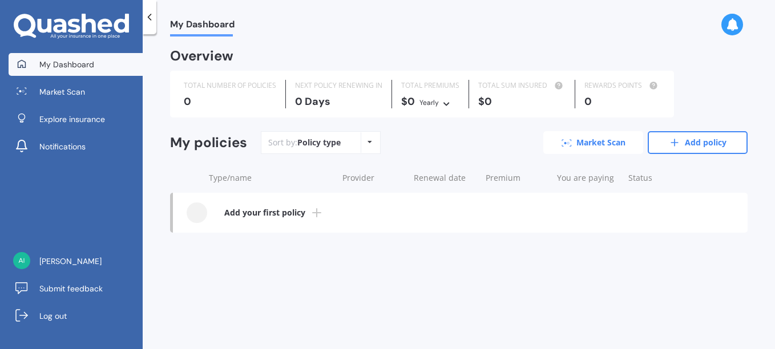
click at [595, 146] on link "Market Scan" at bounding box center [593, 142] width 100 height 23
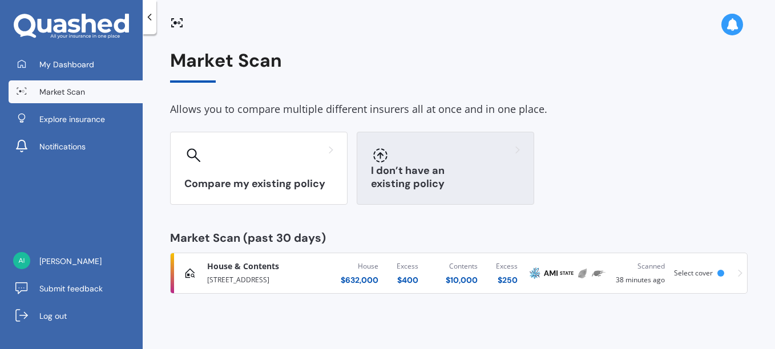
click at [476, 178] on h3 "I don’t have an existing policy" at bounding box center [445, 177] width 149 height 26
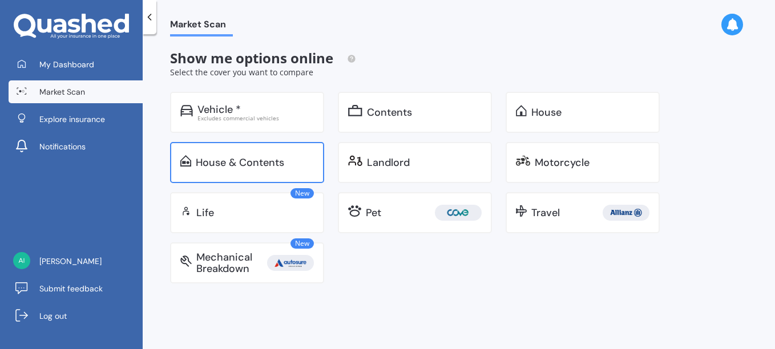
click at [291, 159] on div "House & Contents" at bounding box center [255, 162] width 118 height 11
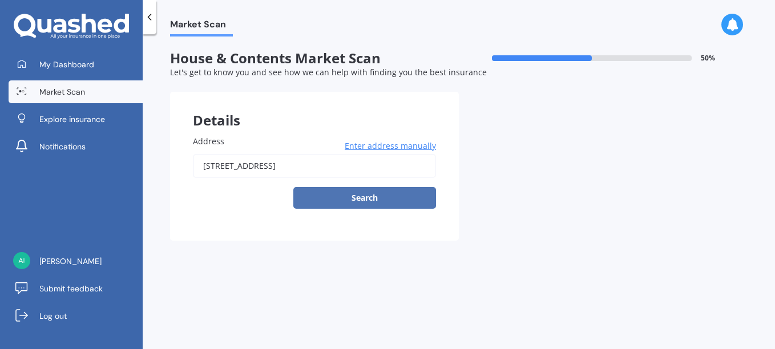
click at [387, 203] on button "Search" at bounding box center [364, 198] width 143 height 22
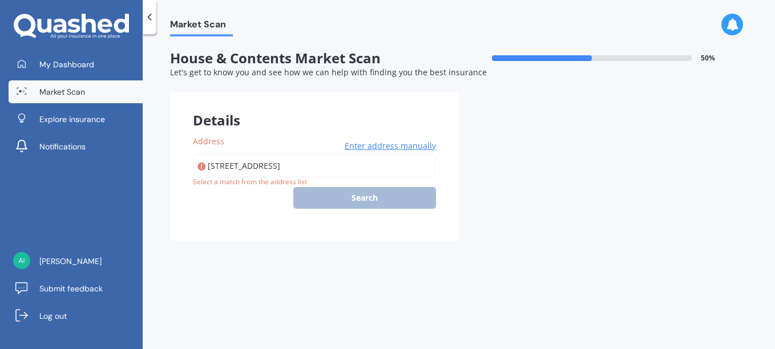
type input "[STREET_ADDRESS]"
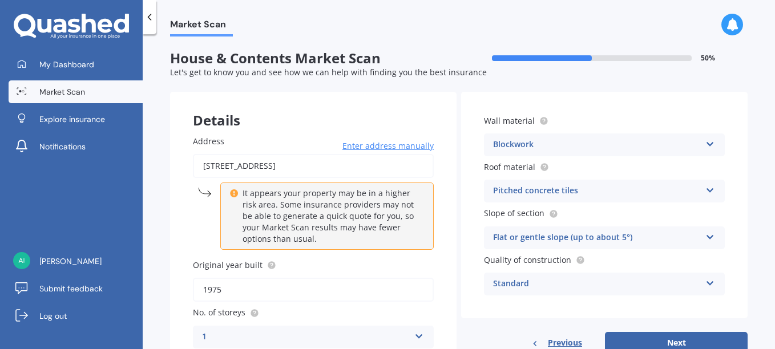
click at [769, 139] on div "Market Scan House & Contents Market Scan 50 % Let's get to know you and see how…" at bounding box center [459, 194] width 632 height 315
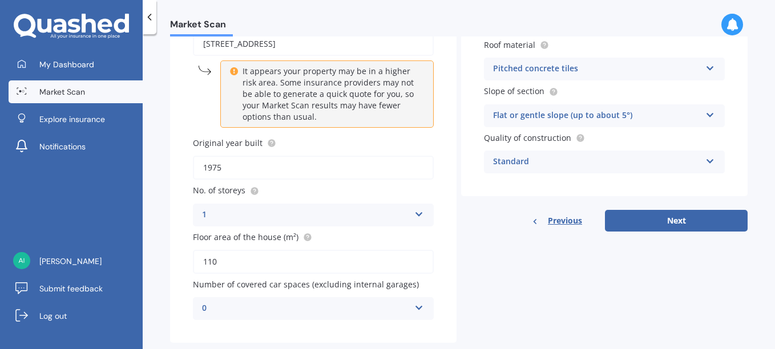
scroll to position [146, 0]
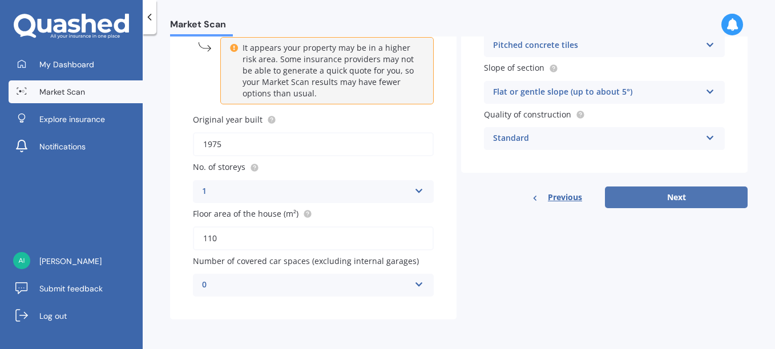
click at [699, 198] on button "Next" at bounding box center [676, 198] width 143 height 22
select select "21"
select select "03"
select select "1990"
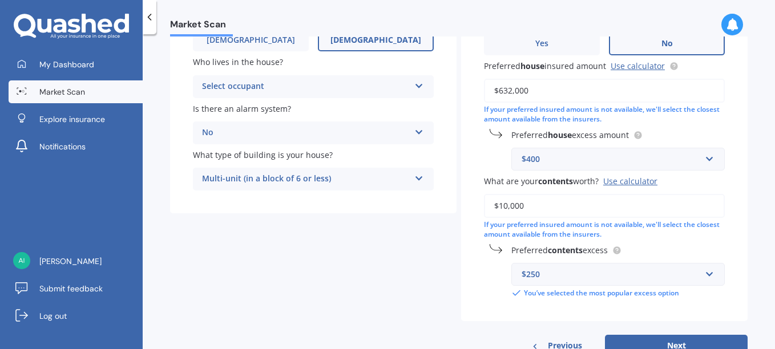
scroll to position [178, 0]
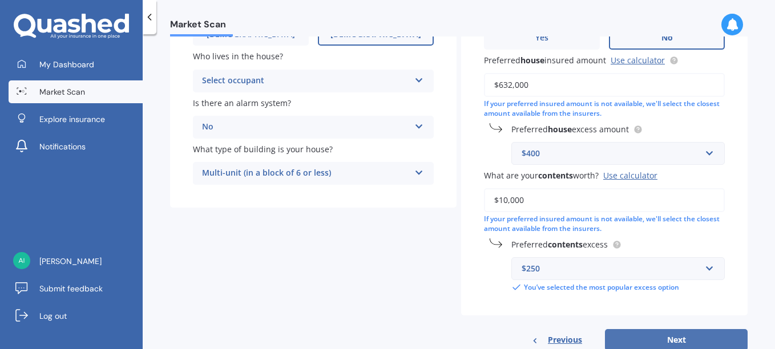
click at [641, 334] on button "Next" at bounding box center [676, 340] width 143 height 22
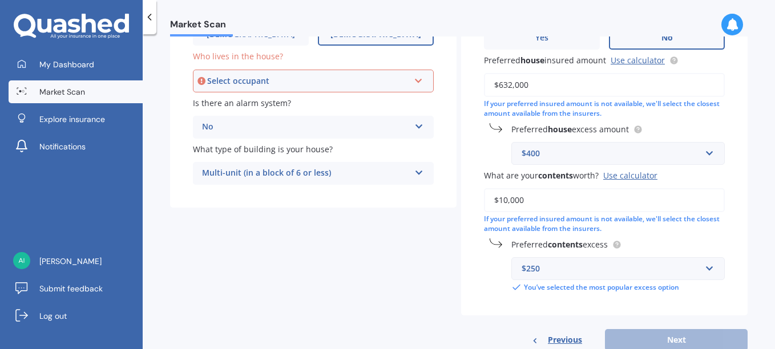
click at [418, 83] on icon at bounding box center [419, 79] width 10 height 8
click at [326, 103] on div "Owner" at bounding box center [313, 102] width 239 height 21
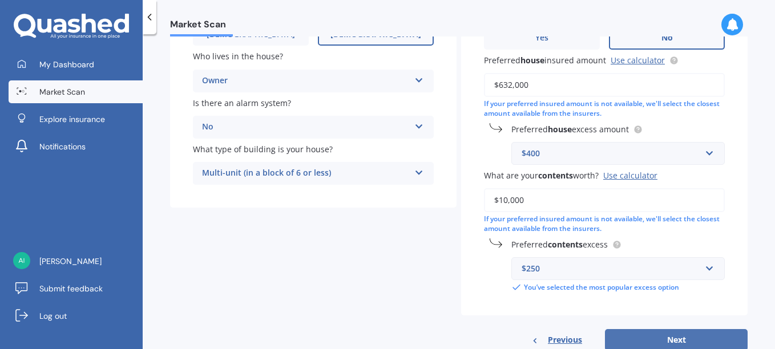
click at [680, 339] on button "Next" at bounding box center [676, 340] width 143 height 22
select select "21"
select select "03"
select select "1990"
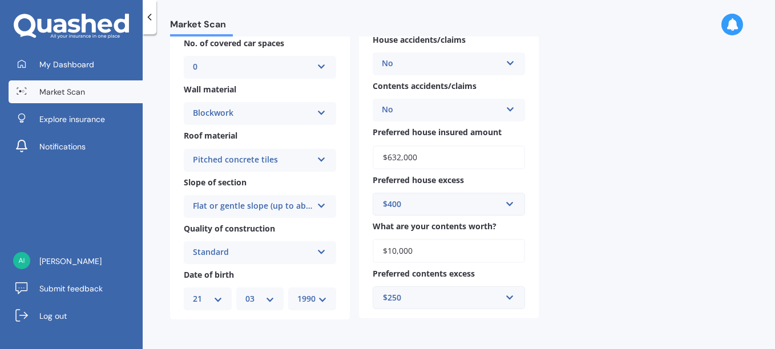
scroll to position [0, 0]
